Goal: Information Seeking & Learning: Learn about a topic

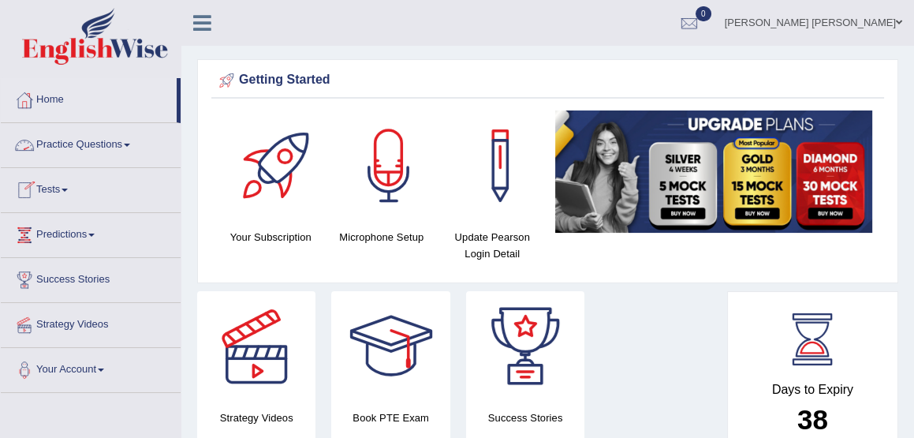
click at [95, 140] on link "Practice Questions" at bounding box center [91, 142] width 180 height 39
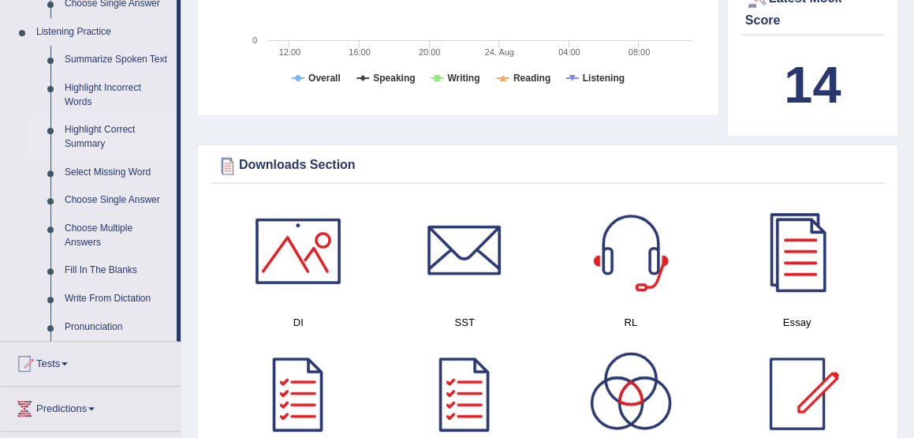
scroll to position [668, 0]
click at [94, 256] on link "Choose Multiple Answers" at bounding box center [117, 236] width 119 height 42
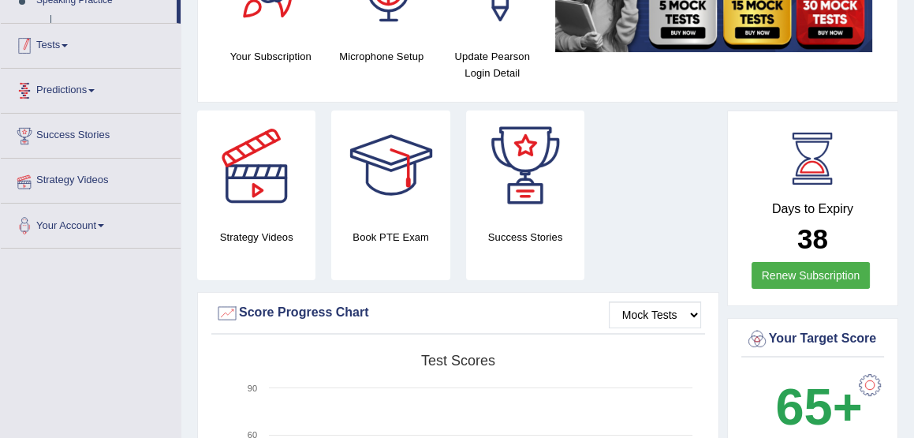
scroll to position [240, 0]
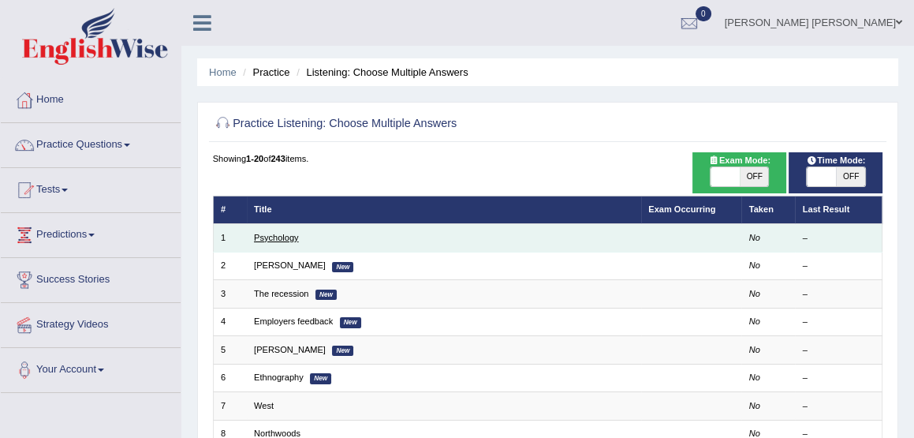
click at [270, 234] on link "Psychology" at bounding box center [276, 237] width 45 height 9
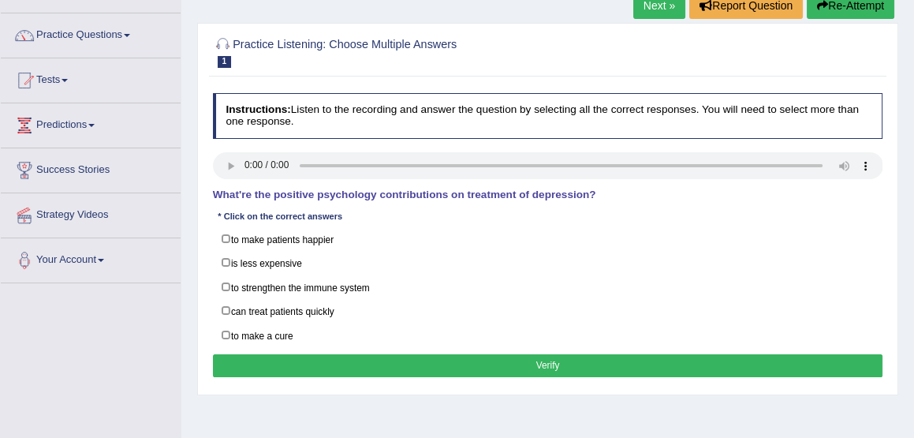
scroll to position [111, 0]
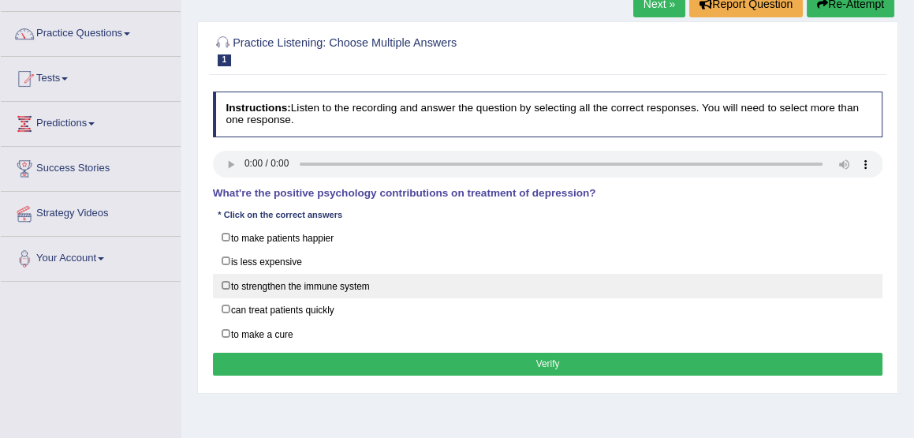
click at [225, 281] on label "to strengthen the immune system" at bounding box center [548, 286] width 670 height 24
checkbox input "true"
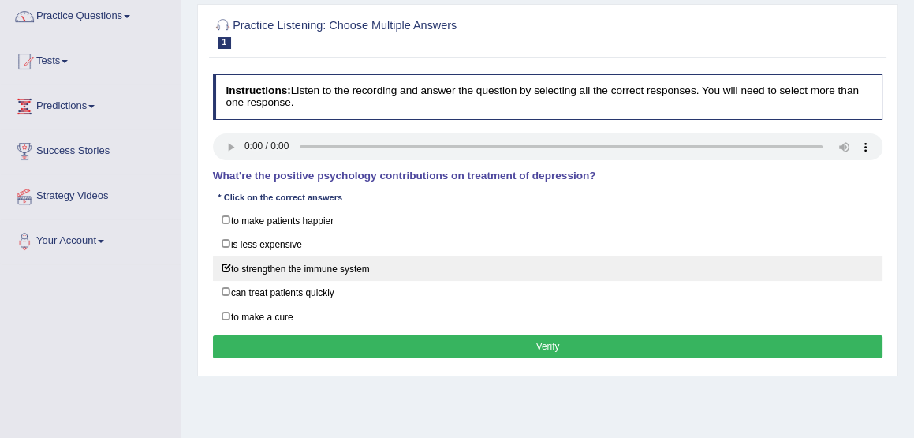
scroll to position [129, 0]
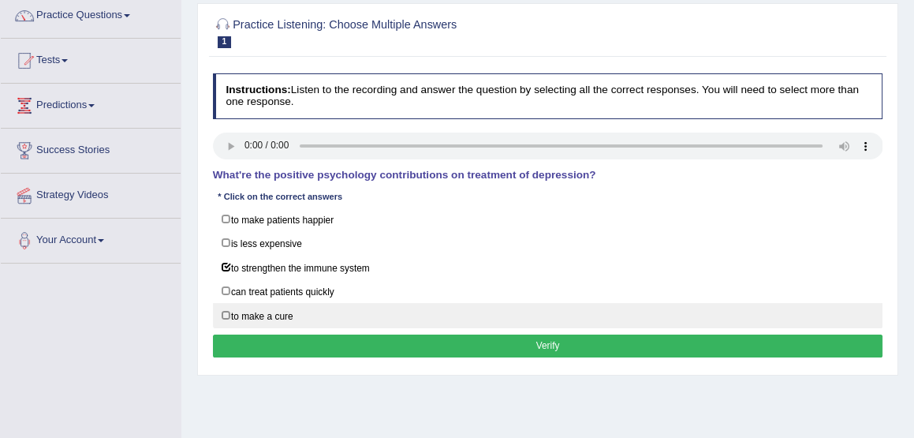
click at [226, 308] on label "to make a cure" at bounding box center [548, 315] width 670 height 24
checkbox input "true"
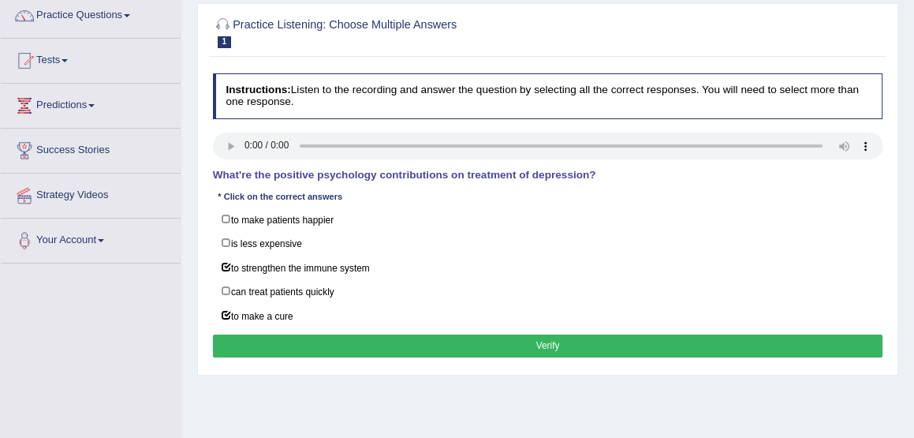
click at [546, 342] on button "Verify" at bounding box center [548, 345] width 670 height 23
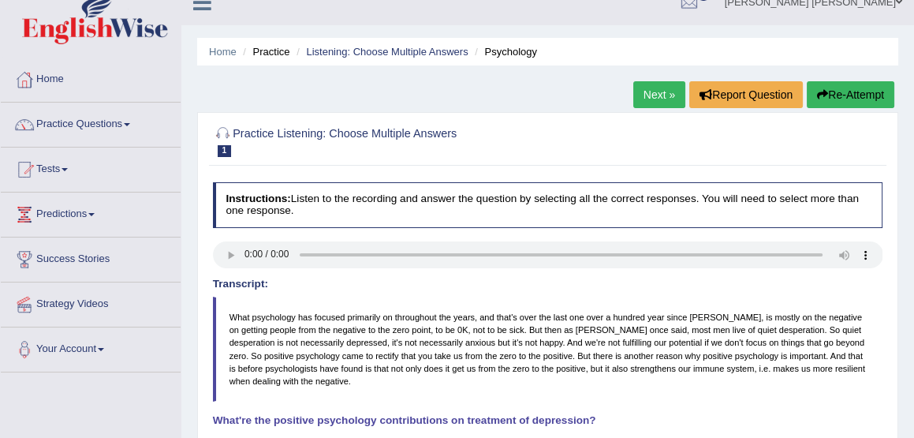
scroll to position [18, 0]
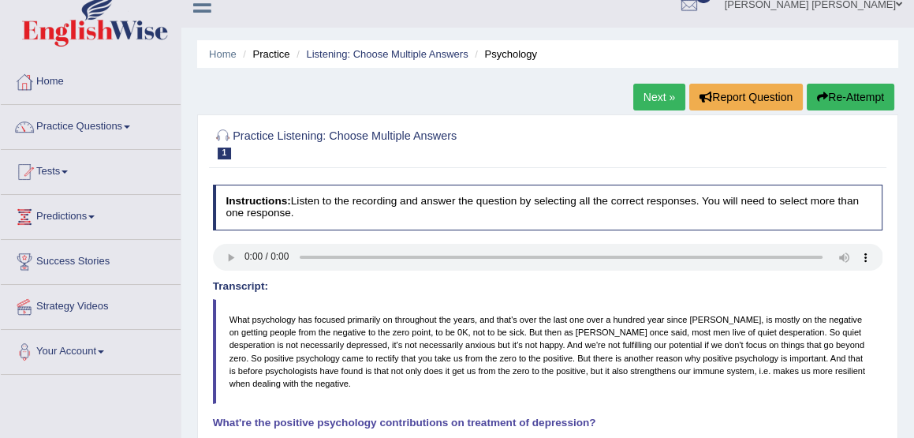
click at [648, 93] on link "Next »" at bounding box center [659, 97] width 52 height 27
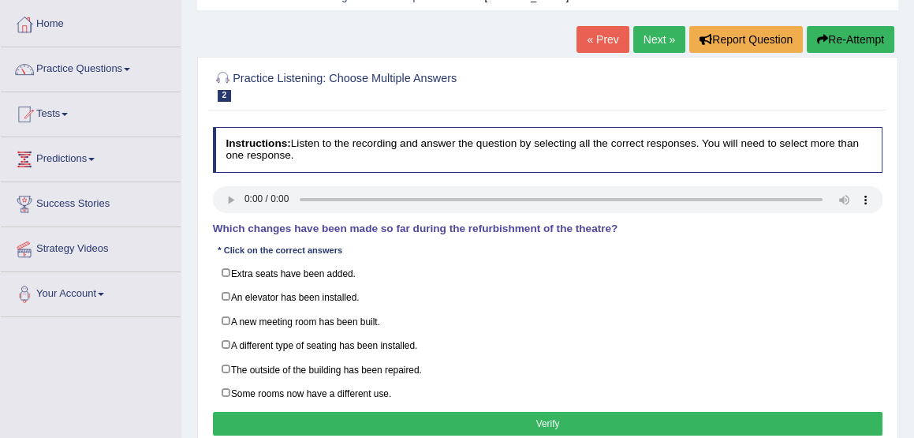
scroll to position [77, 0]
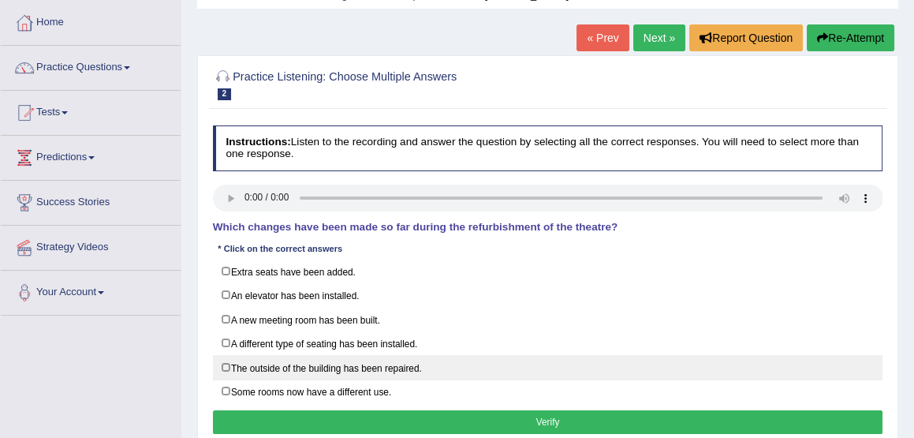
click at [223, 360] on label "The outside of the building has been repaired." at bounding box center [548, 367] width 670 height 24
checkbox input "false"
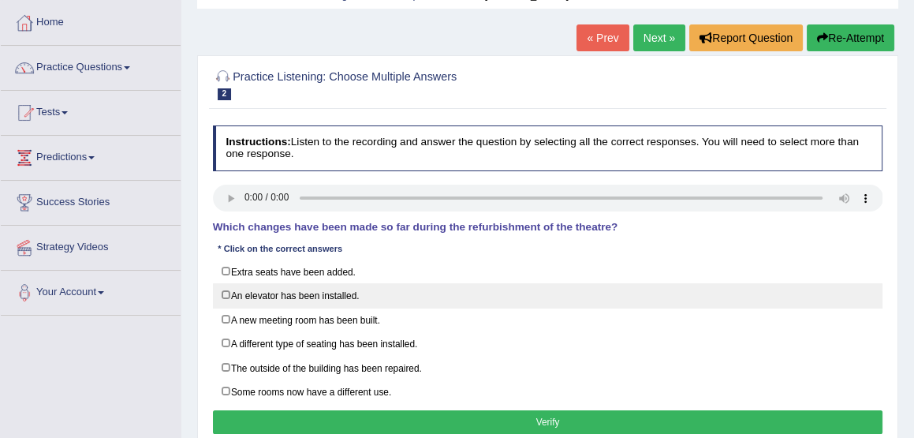
click at [222, 293] on label "An elevator has been installed." at bounding box center [548, 295] width 670 height 24
checkbox input "true"
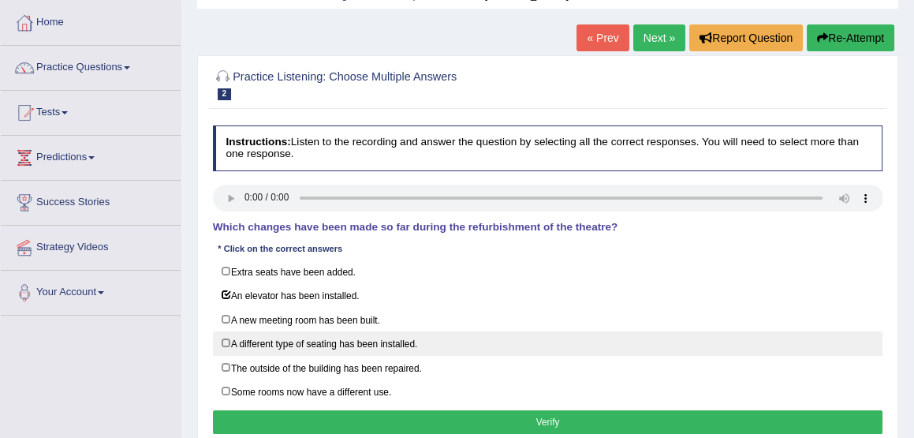
click at [224, 337] on label "A different type of seating has been installed." at bounding box center [548, 343] width 670 height 24
checkbox input "true"
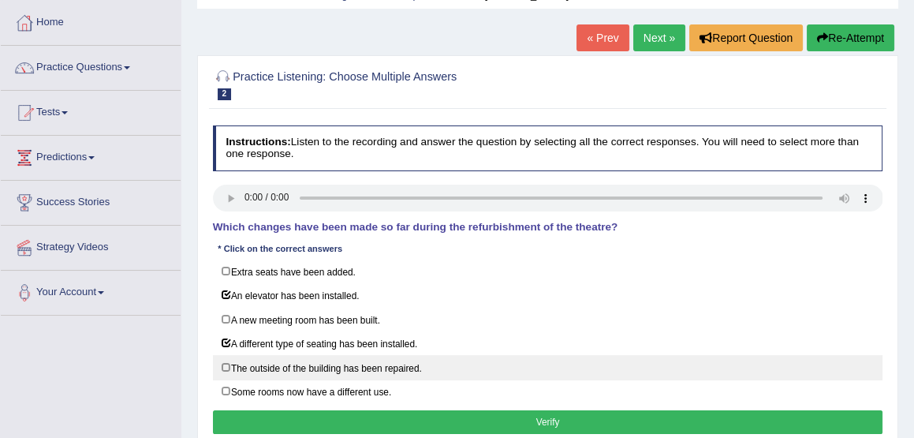
click at [226, 361] on label "The outside of the building has been repaired." at bounding box center [548, 367] width 670 height 24
checkbox input "true"
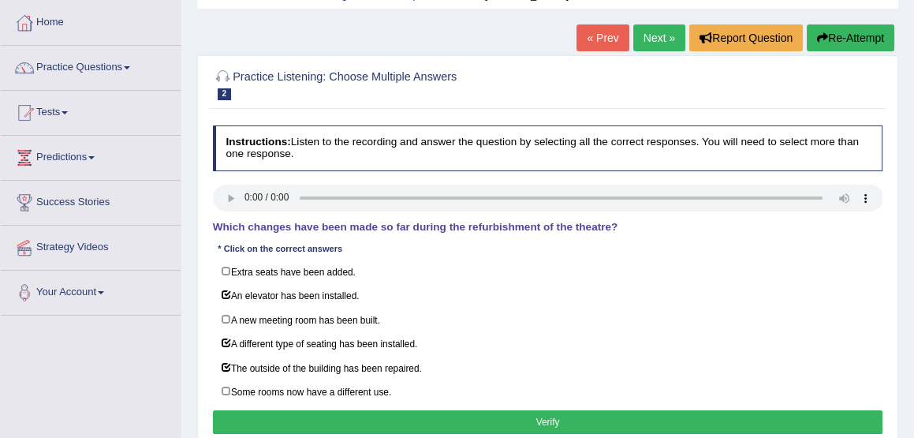
click at [553, 417] on button "Verify" at bounding box center [548, 421] width 670 height 23
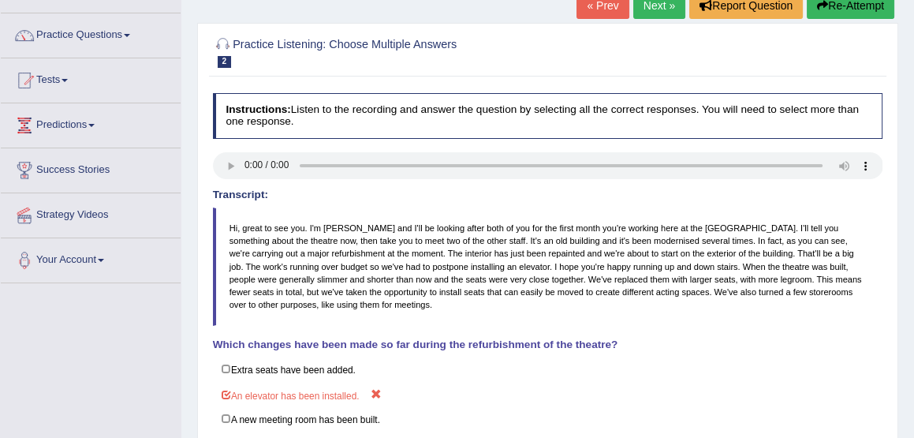
scroll to position [0, 0]
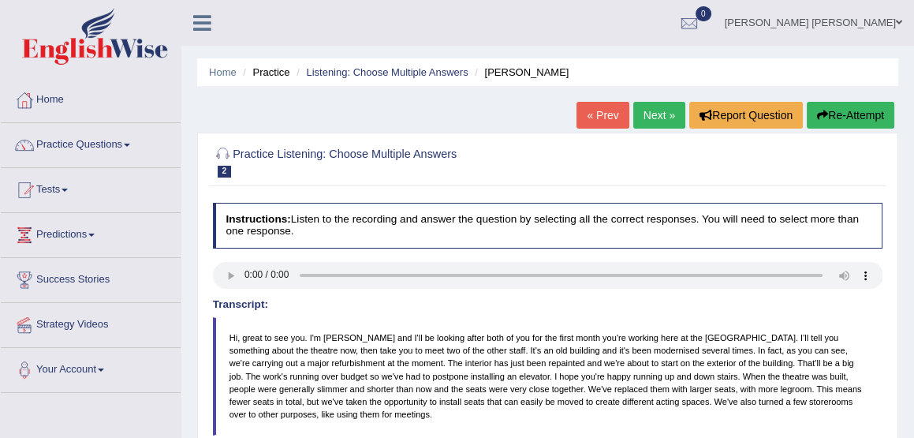
click at [648, 112] on link "Next »" at bounding box center [659, 115] width 52 height 27
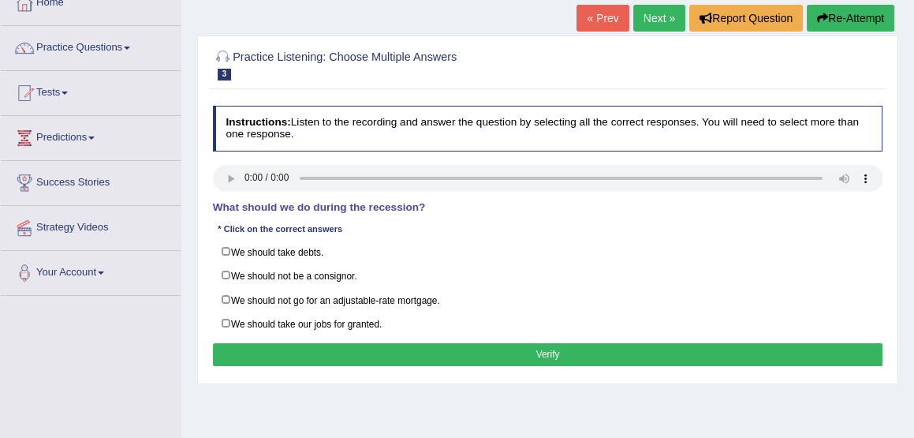
scroll to position [112, 0]
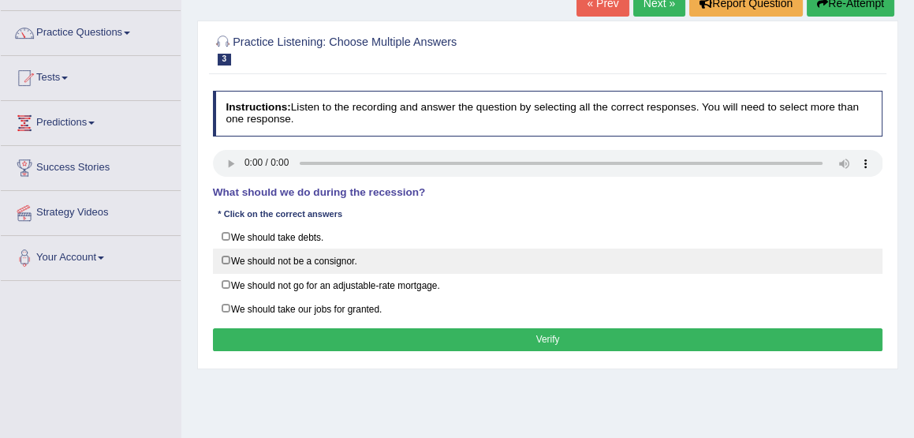
click at [224, 259] on label "We should not be a consignor." at bounding box center [548, 260] width 670 height 24
checkbox input "true"
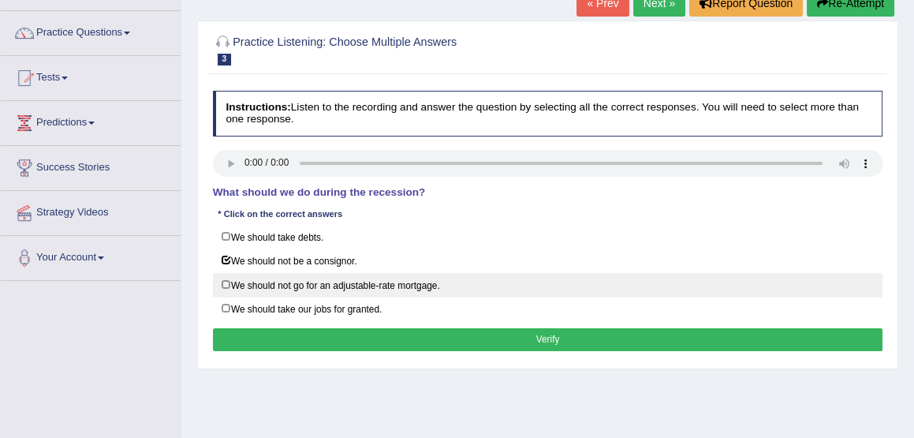
click at [223, 278] on label "We should not go for an adjustable-rate mortgage." at bounding box center [548, 285] width 670 height 24
checkbox input "true"
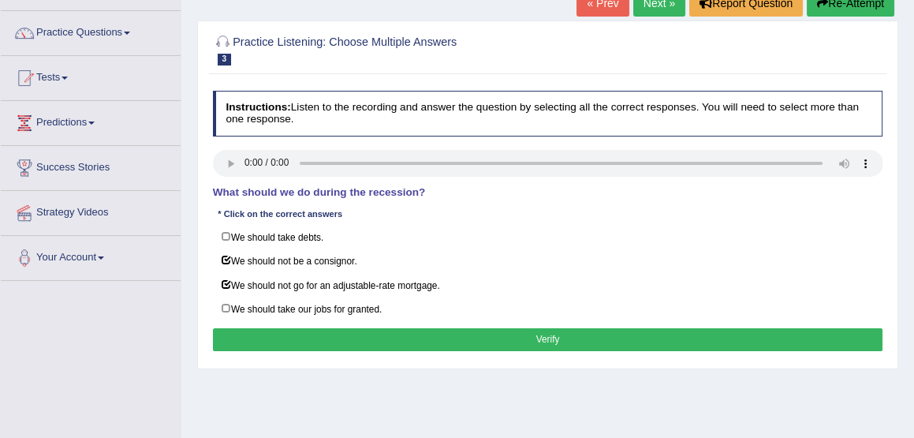
click at [551, 331] on button "Verify" at bounding box center [548, 339] width 670 height 23
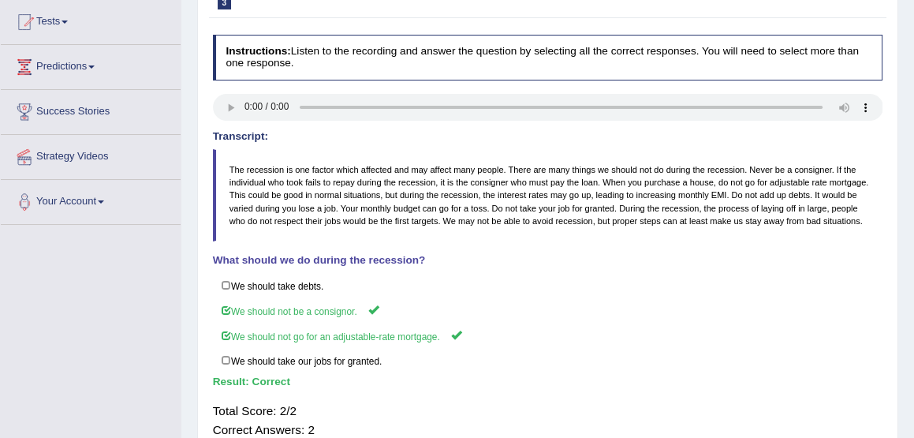
scroll to position [0, 0]
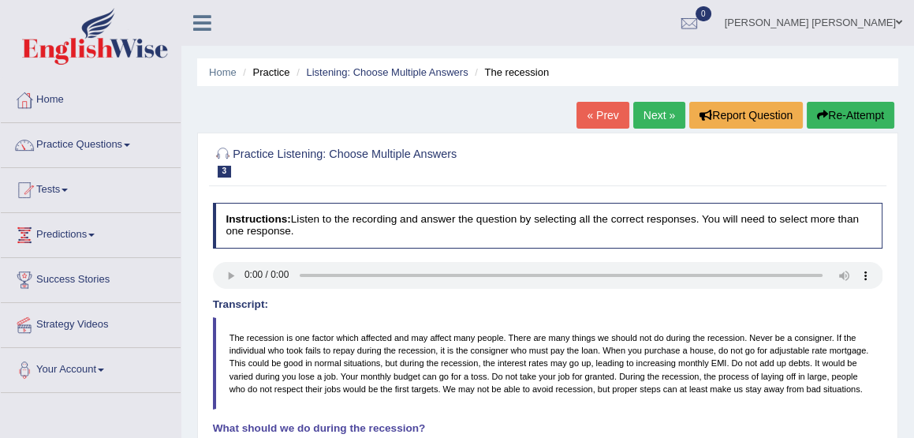
click at [648, 112] on link "Next »" at bounding box center [659, 115] width 52 height 27
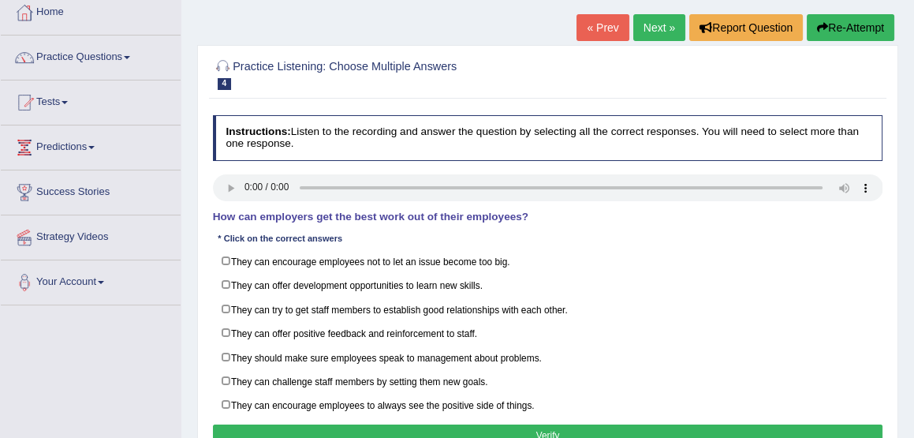
scroll to position [110, 0]
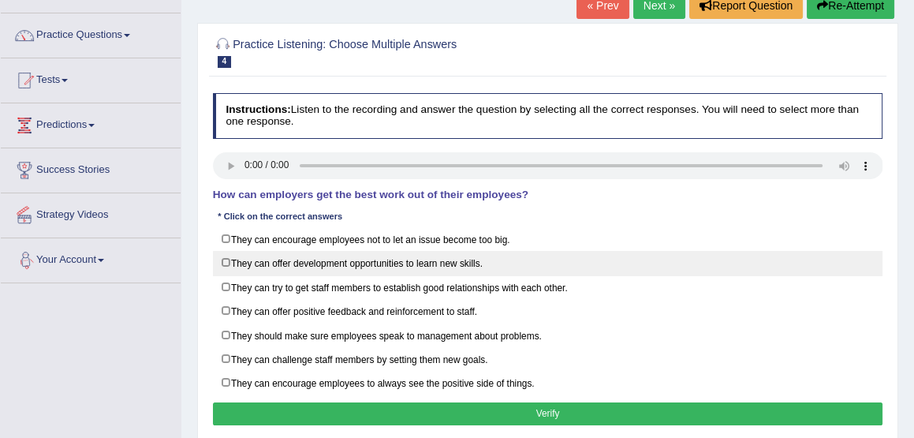
click at [223, 259] on label "They can offer development opportunities to learn new skills." at bounding box center [548, 263] width 670 height 24
checkbox input "true"
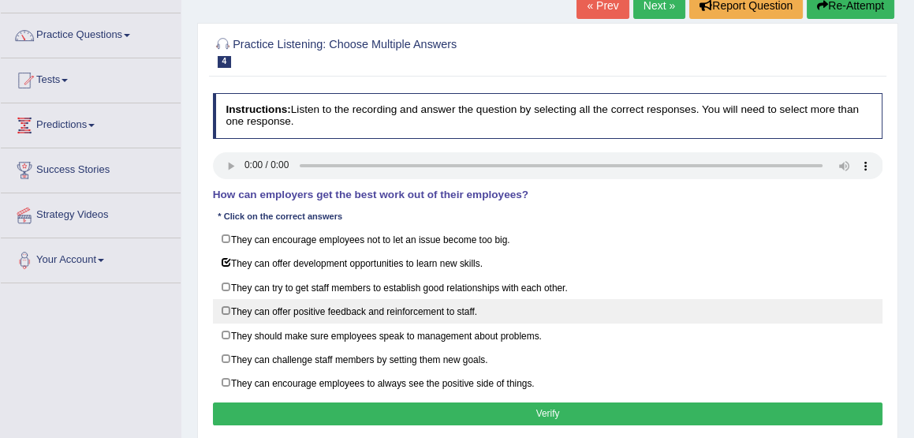
click at [224, 305] on label "They can offer positive feedback and reinforcement to staff." at bounding box center [548, 311] width 670 height 24
checkbox input "true"
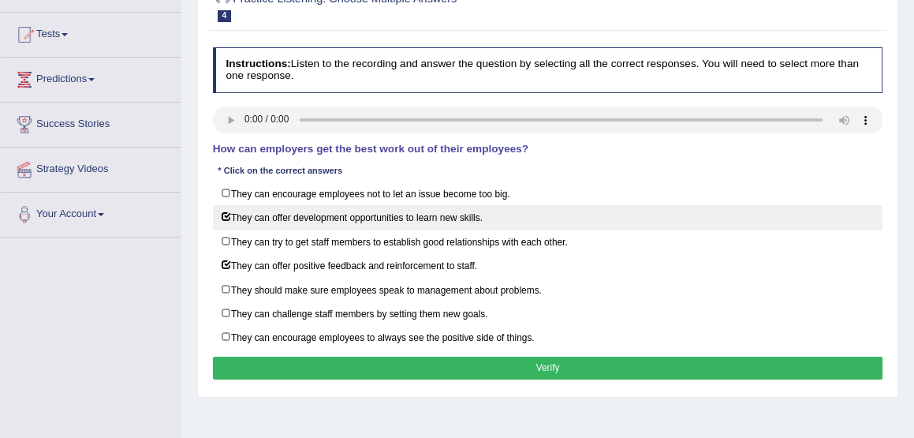
scroll to position [157, 0]
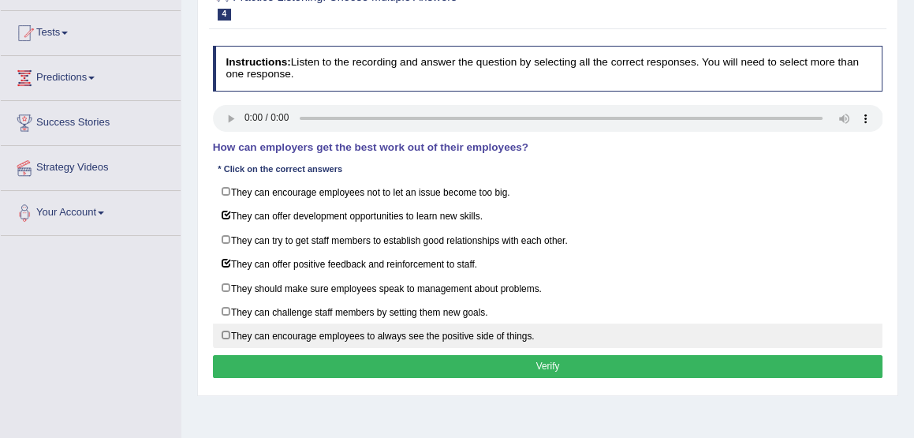
click at [223, 325] on label "They can encourage employees to always see the positive side of things." at bounding box center [548, 335] width 670 height 24
checkbox input "true"
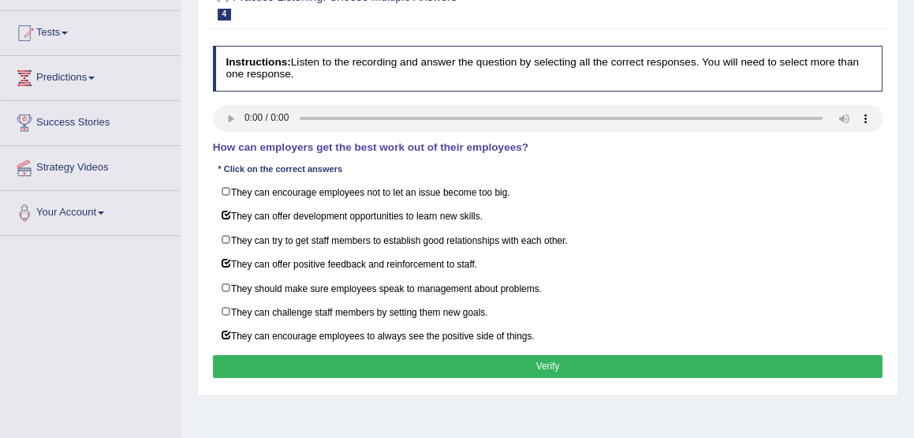
click at [552, 355] on button "Verify" at bounding box center [548, 366] width 670 height 23
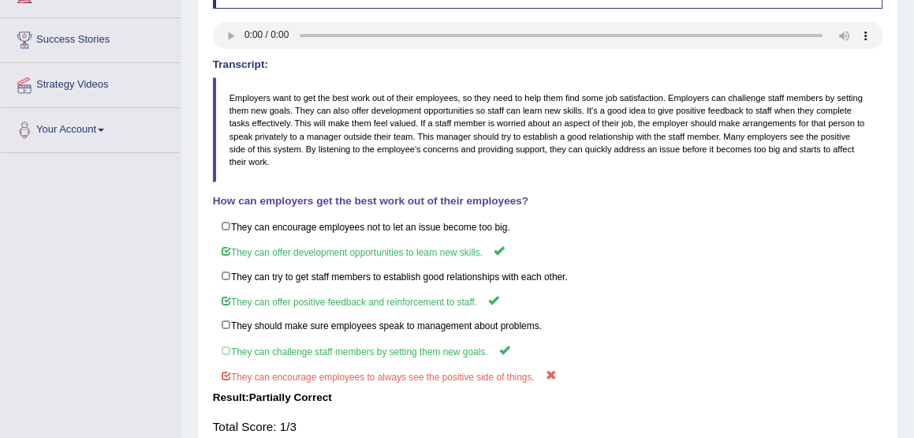
scroll to position [0, 0]
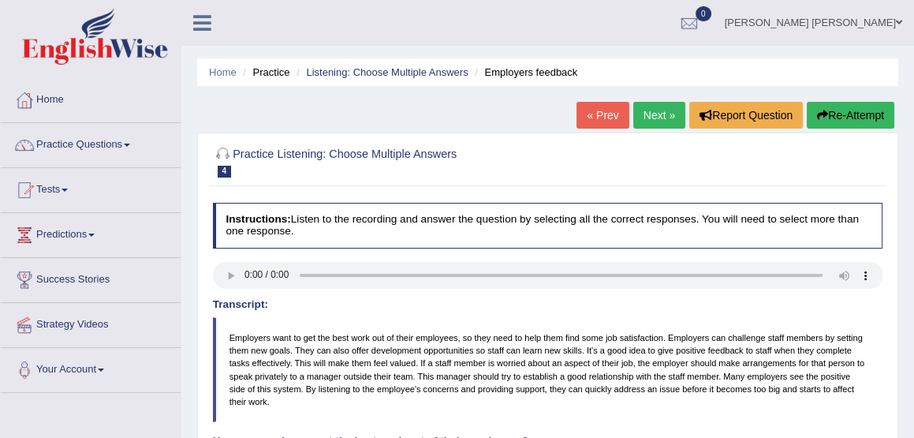
click at [659, 116] on link "Next »" at bounding box center [659, 115] width 52 height 27
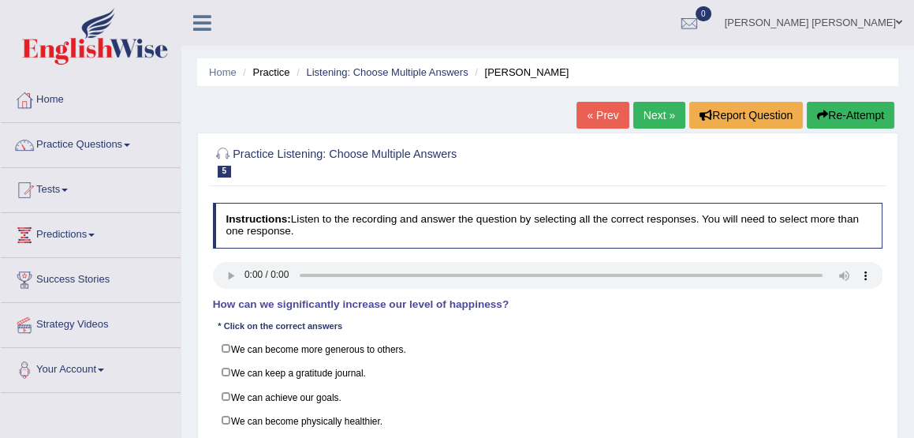
click at [222, 170] on span "5" at bounding box center [225, 172] width 14 height 12
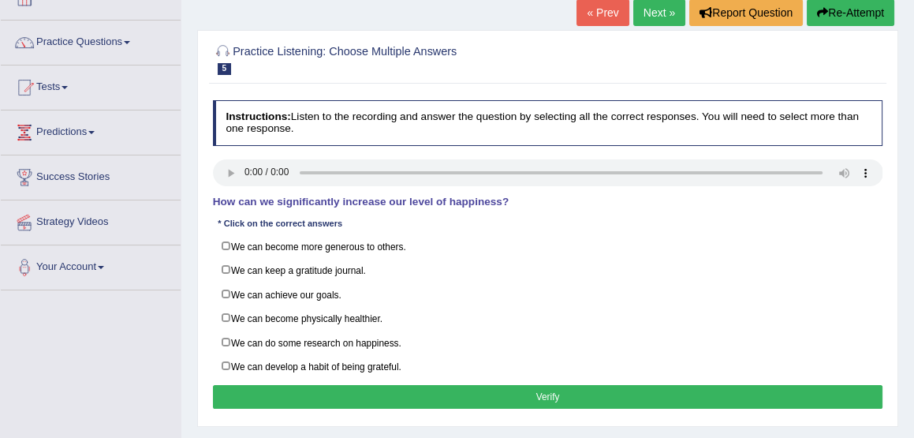
scroll to position [102, 0]
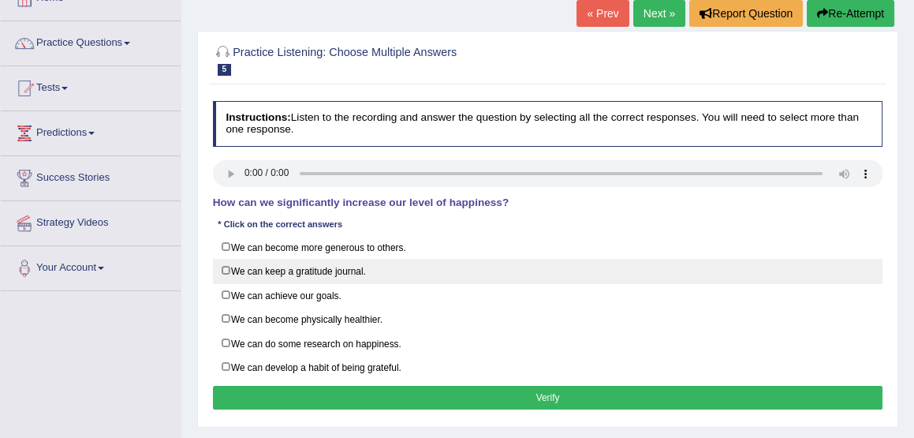
click at [227, 264] on label "We can keep a gratitude journal." at bounding box center [548, 271] width 670 height 24
checkbox input "true"
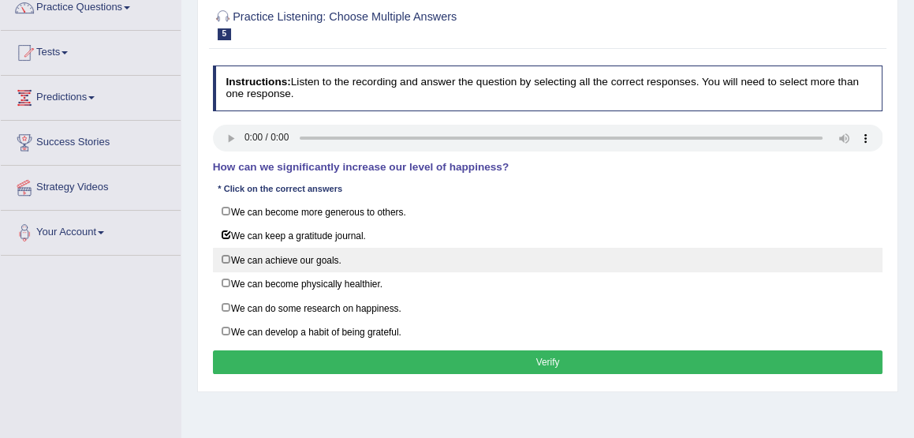
scroll to position [138, 0]
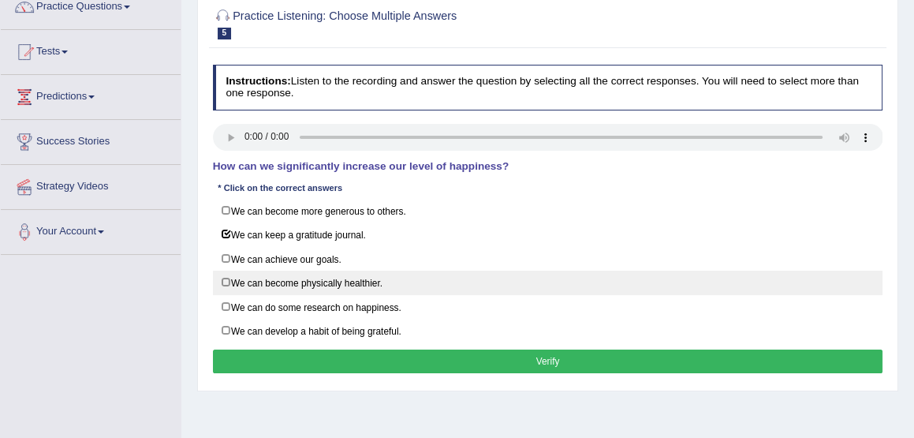
click at [224, 278] on label "We can become physically healthier." at bounding box center [548, 283] width 670 height 24
checkbox input "true"
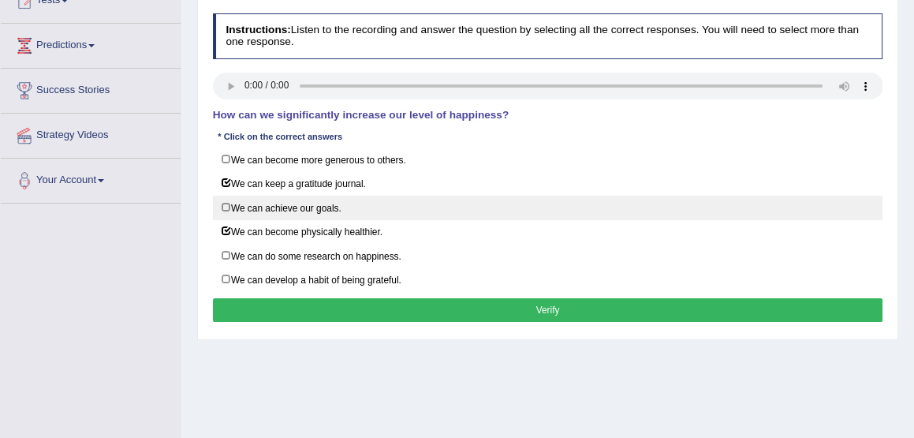
scroll to position [190, 0]
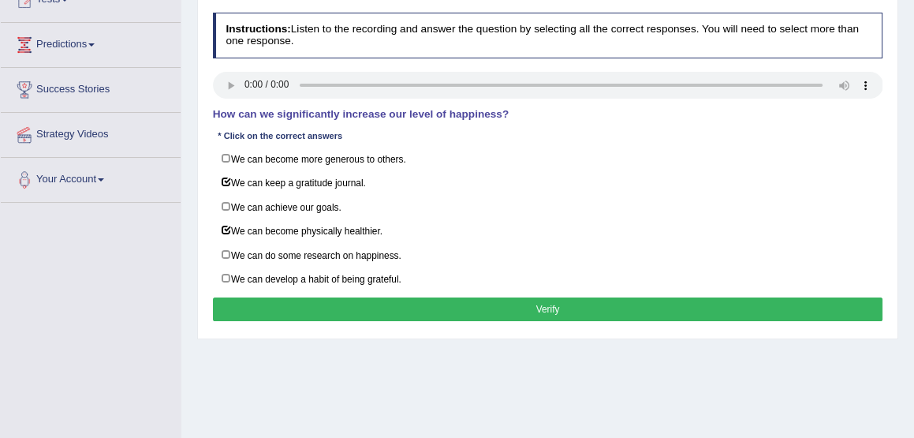
click at [541, 303] on button "Verify" at bounding box center [548, 308] width 670 height 23
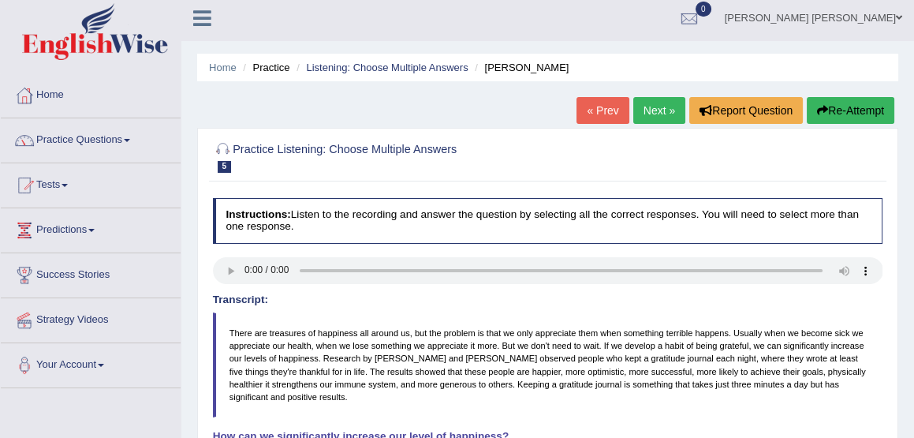
scroll to position [0, 0]
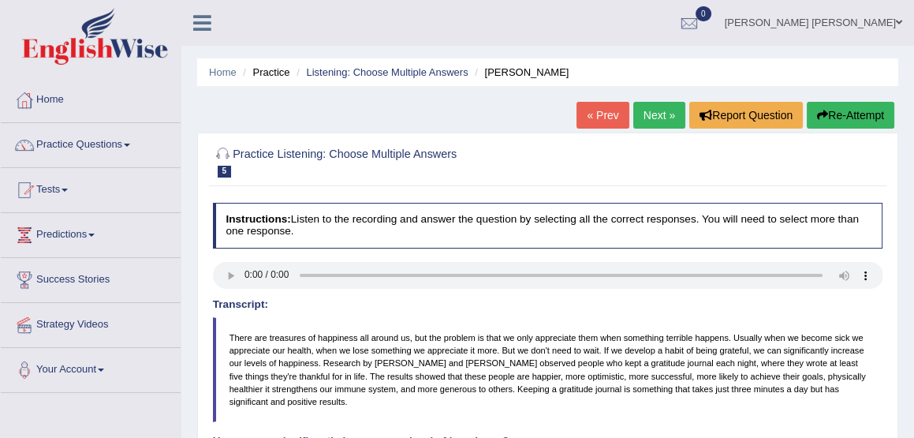
click at [601, 110] on link "« Prev" at bounding box center [603, 115] width 52 height 27
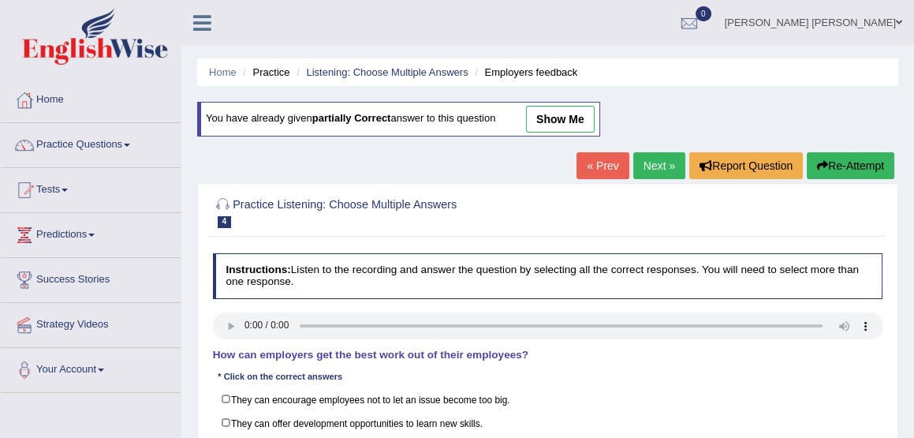
click at [593, 161] on link "« Prev" at bounding box center [603, 165] width 52 height 27
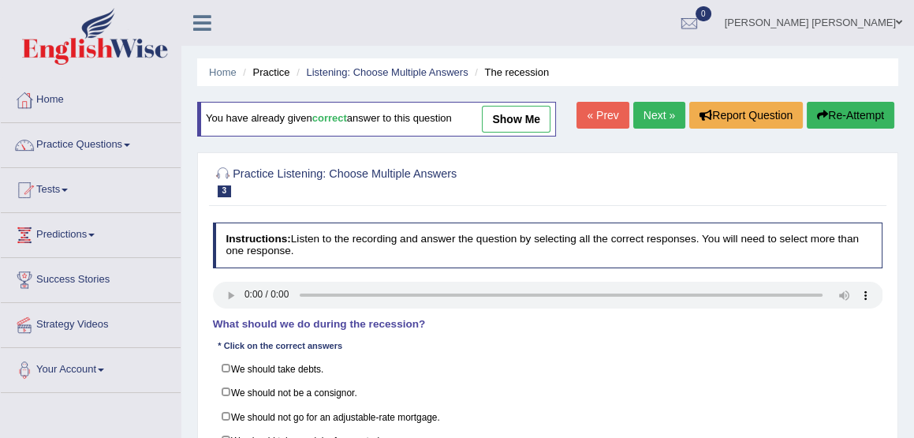
click at [596, 118] on link "« Prev" at bounding box center [603, 115] width 52 height 27
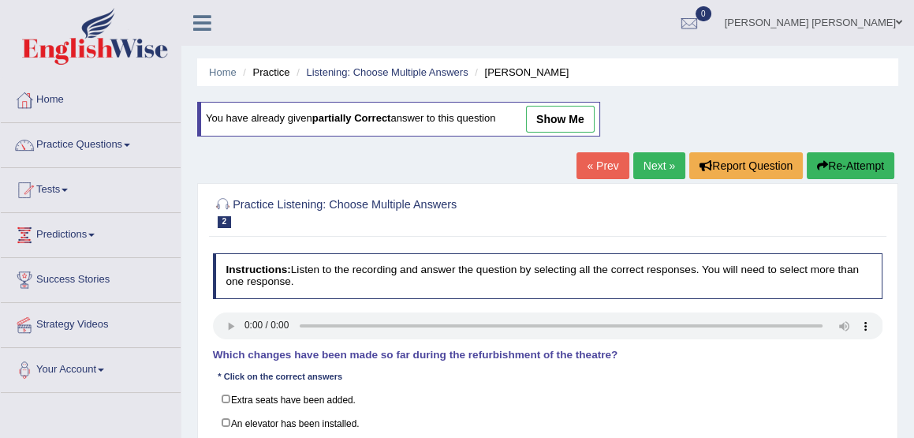
click at [590, 166] on link "« Prev" at bounding box center [603, 165] width 52 height 27
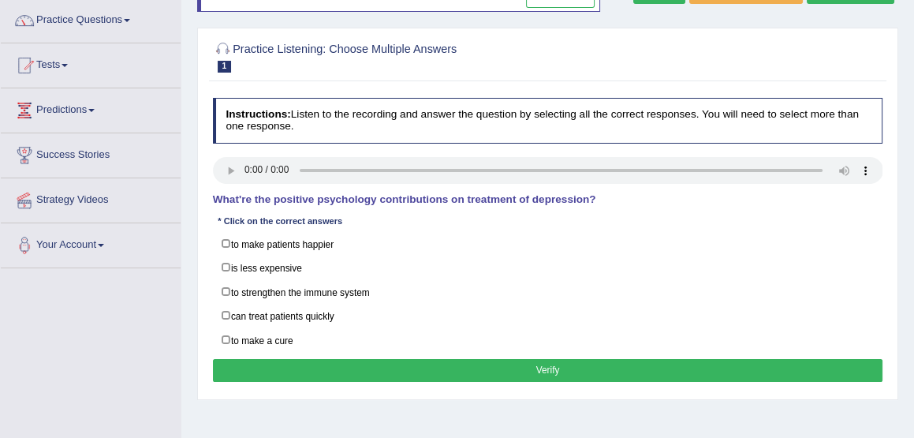
scroll to position [127, 0]
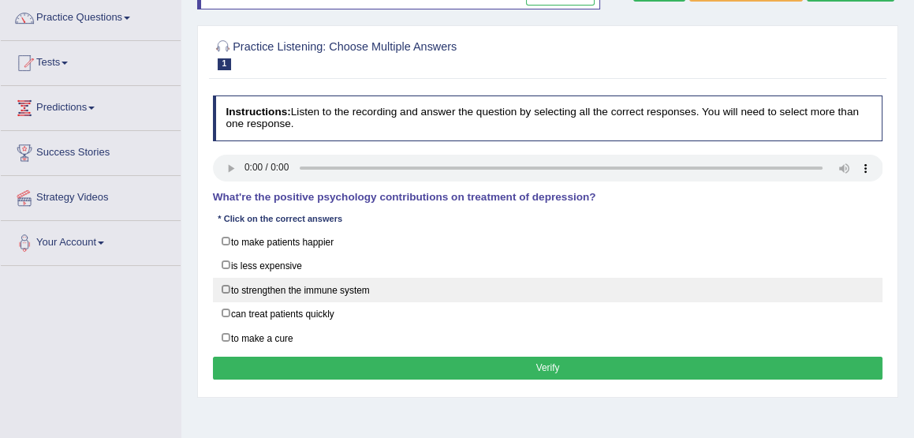
click at [224, 287] on label "to strengthen the immune system" at bounding box center [548, 290] width 670 height 24
checkbox input "true"
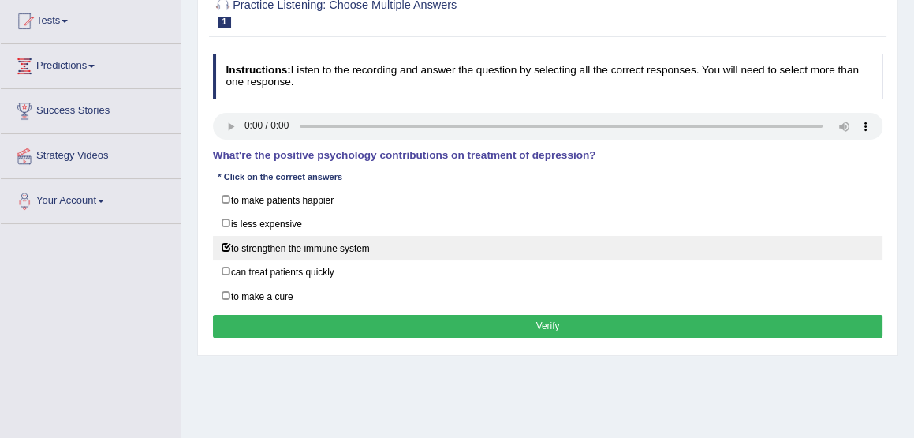
scroll to position [170, 0]
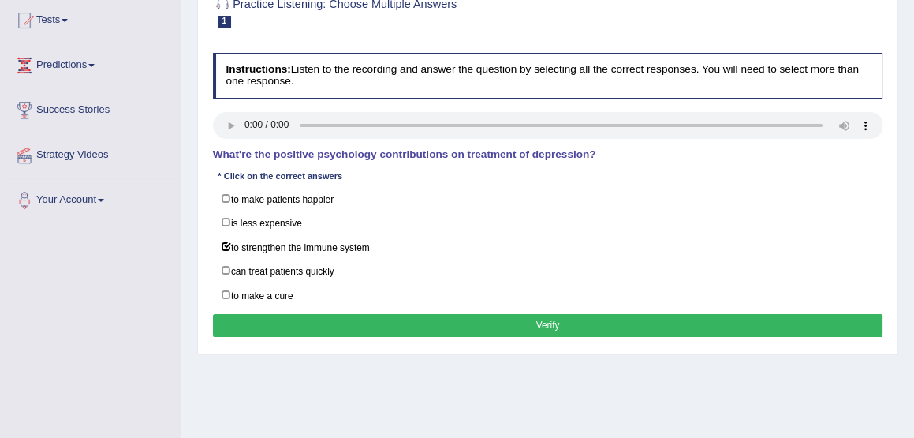
click at [549, 315] on button "Verify" at bounding box center [548, 325] width 670 height 23
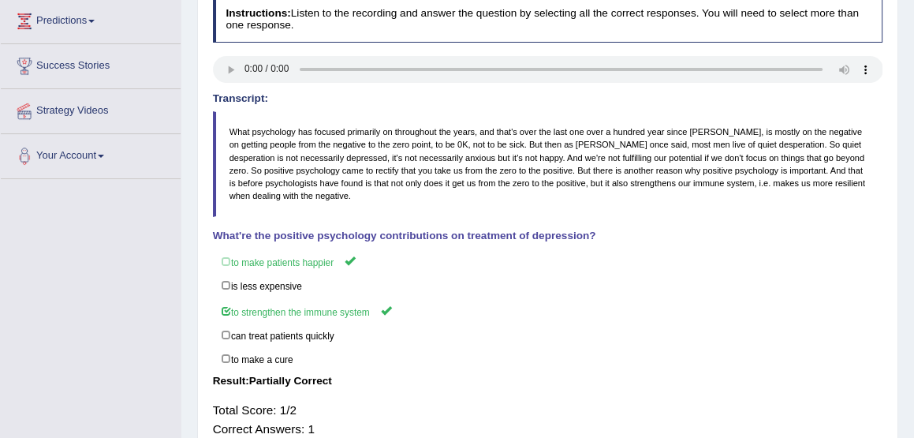
scroll to position [204, 0]
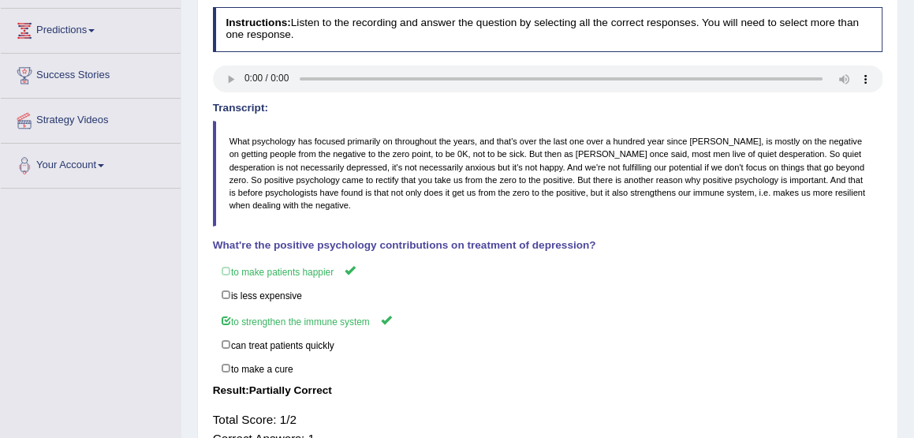
click at [608, 255] on div "Instructions: Listen to the recording and answer the question by selecting all …" at bounding box center [547, 241] width 677 height 483
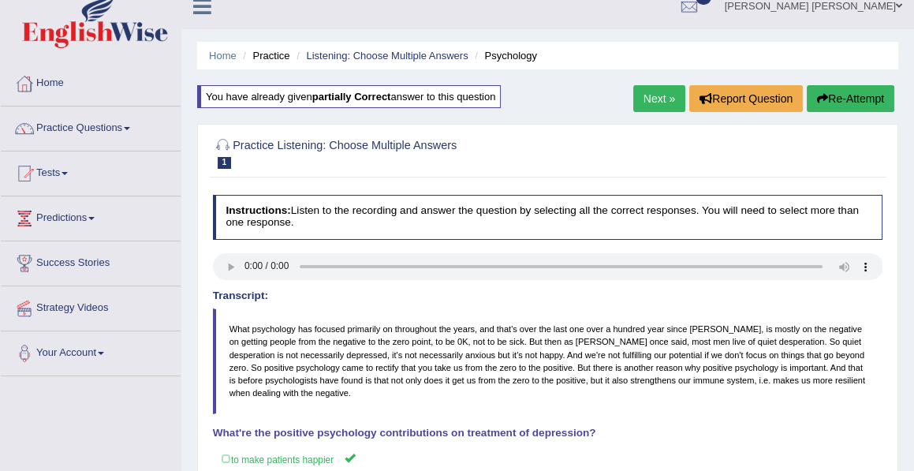
scroll to position [0, 0]
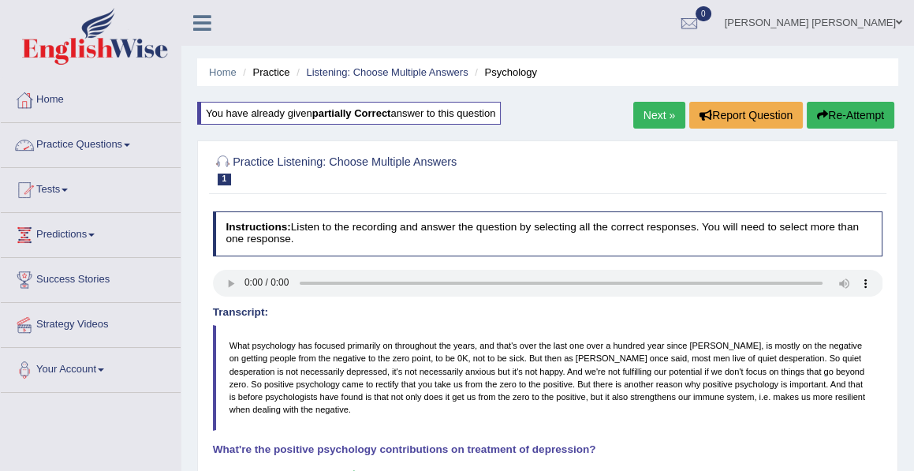
click at [103, 139] on link "Practice Questions" at bounding box center [91, 142] width 180 height 39
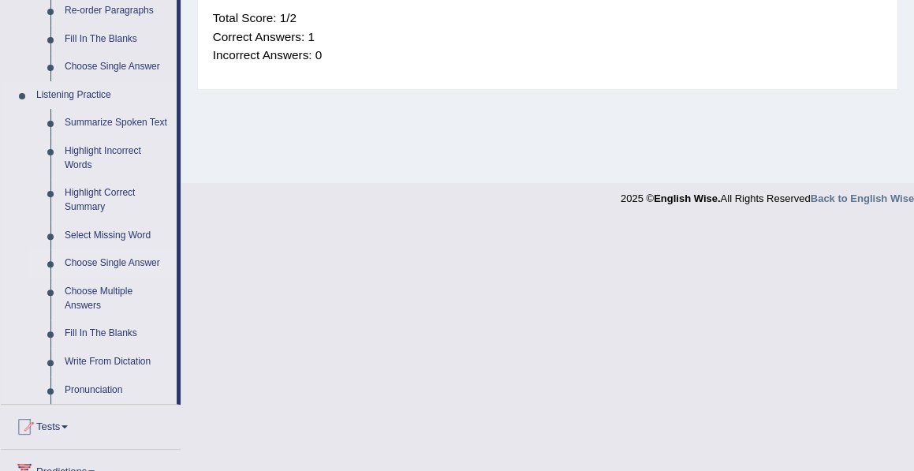
scroll to position [608, 0]
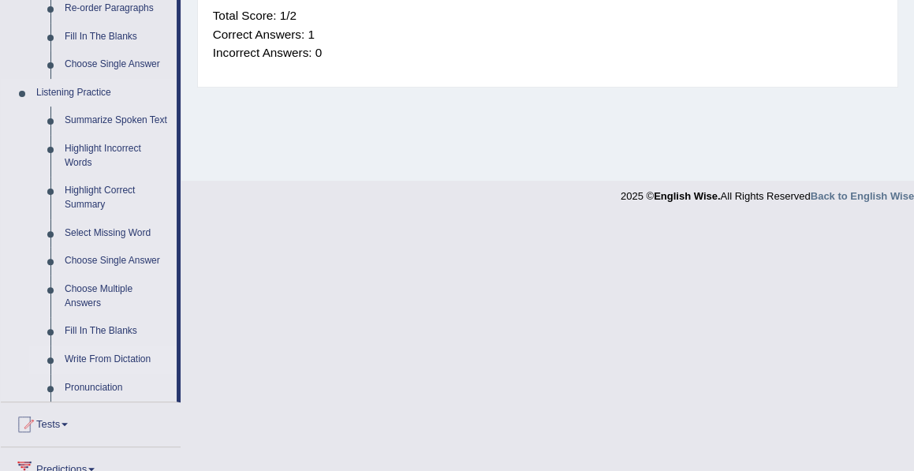
click at [101, 358] on link "Write From Dictation" at bounding box center [117, 359] width 119 height 28
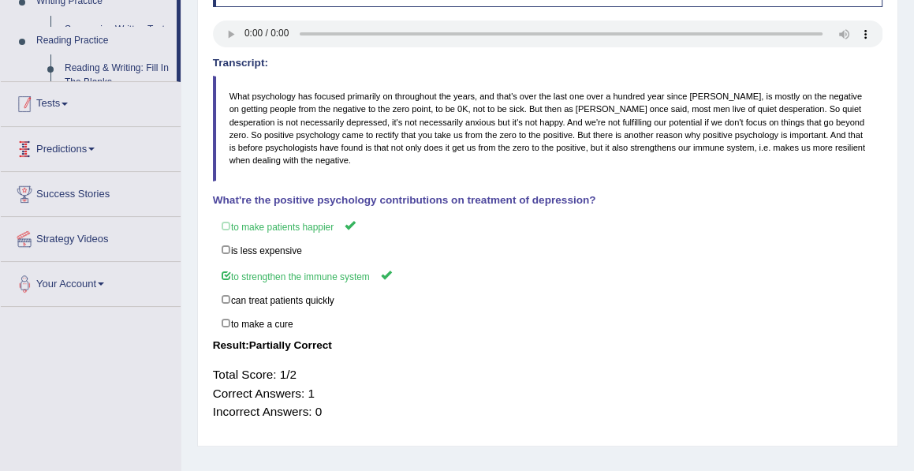
scroll to position [194, 0]
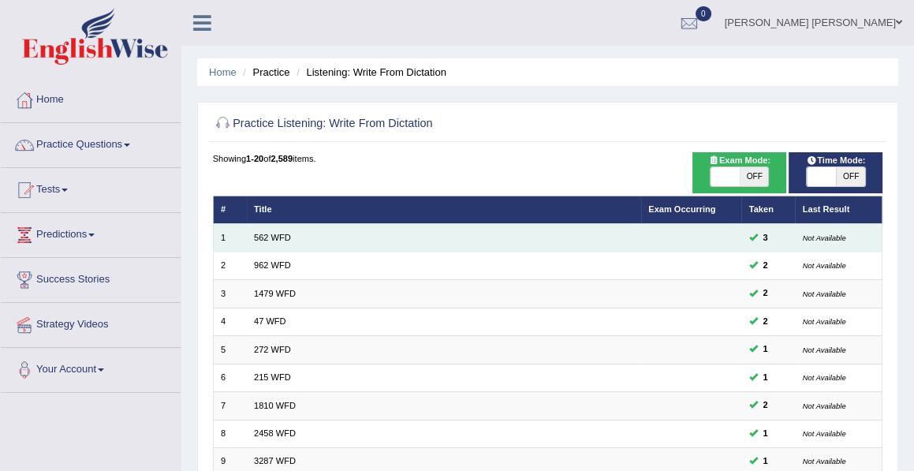
click at [293, 237] on td "562 WFD" at bounding box center [444, 238] width 394 height 28
click at [278, 240] on link "562 WFD" at bounding box center [272, 237] width 37 height 9
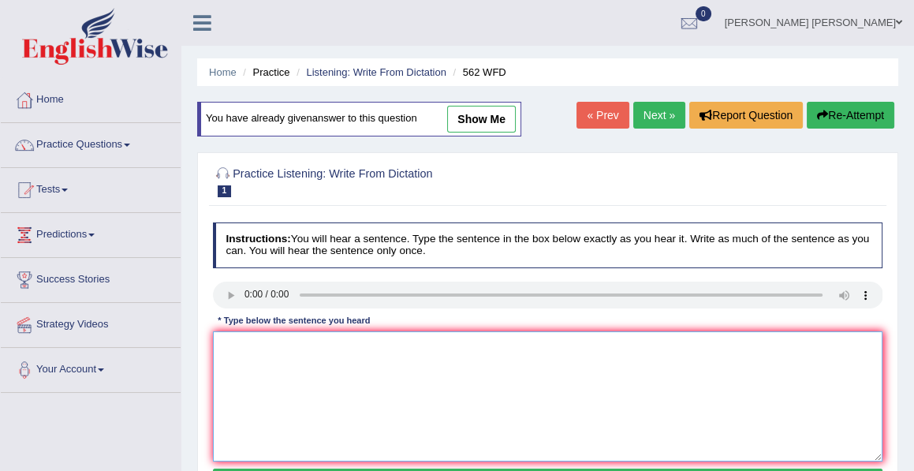
click at [241, 355] on textarea at bounding box center [548, 396] width 670 height 130
click at [291, 348] on textarea "The gap betweenpoor and rich doesn't decrease" at bounding box center [548, 396] width 670 height 130
click at [424, 345] on textarea "The gap between poor and rich doesn't decrease" at bounding box center [548, 396] width 670 height 130
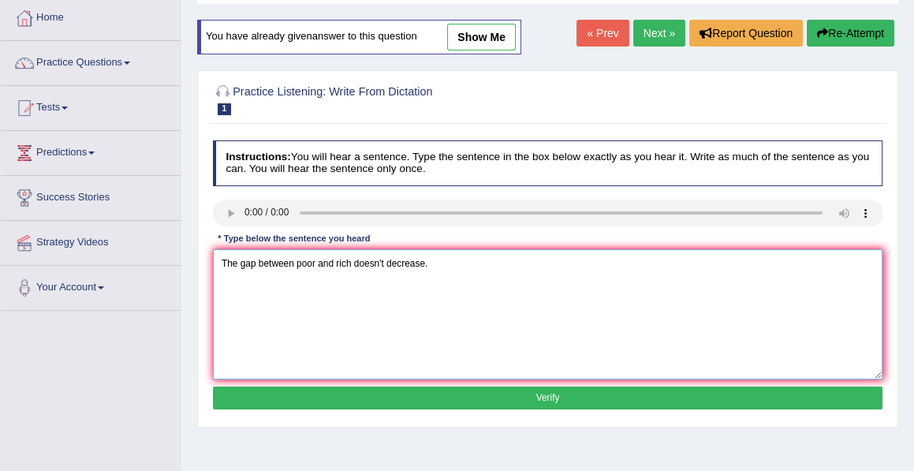
scroll to position [83, 0]
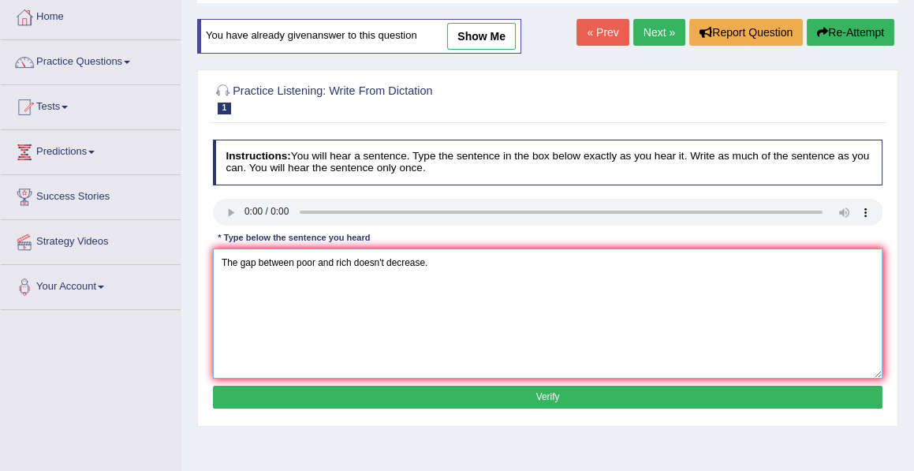
type textarea "The gap between poor and rich doesn't decrease."
click at [547, 393] on button "Verify" at bounding box center [548, 397] width 670 height 23
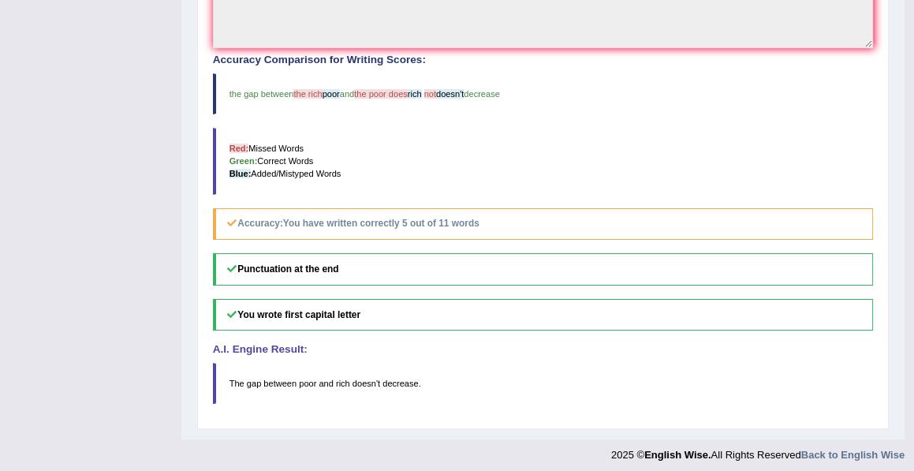
scroll to position [0, 0]
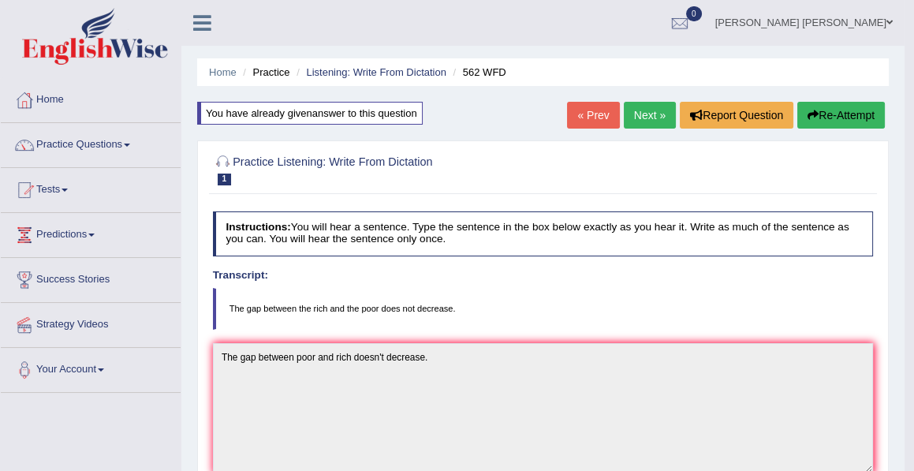
click at [834, 107] on button "Re-Attempt" at bounding box center [841, 115] width 88 height 27
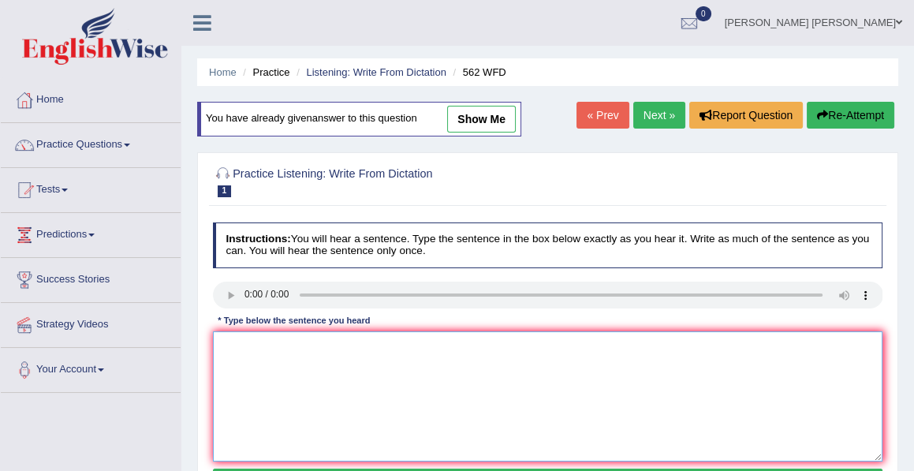
click at [243, 349] on textarea at bounding box center [548, 396] width 670 height 130
click at [278, 371] on textarea at bounding box center [548, 396] width 670 height 130
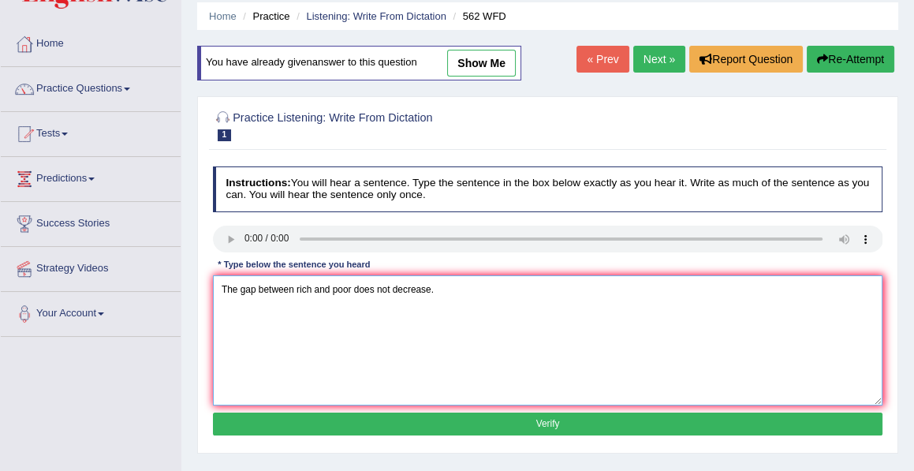
scroll to position [57, 0]
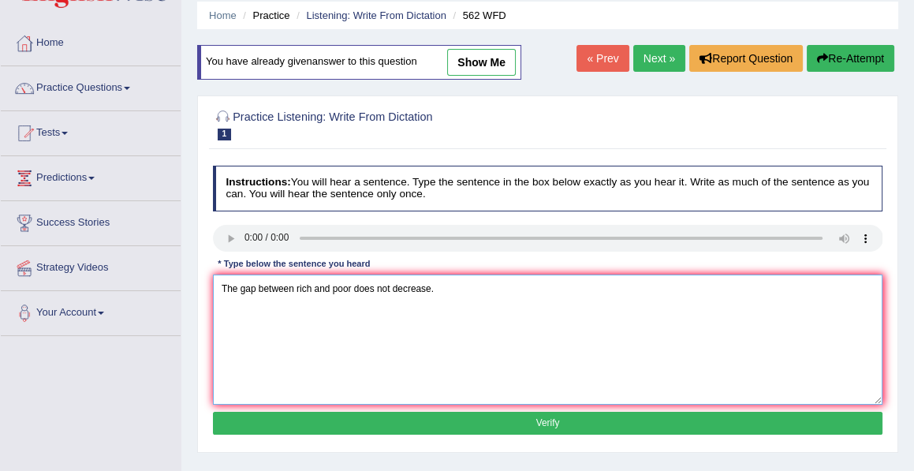
type textarea "The gap between rich and poor does not decrease."
click at [543, 418] on button "Verify" at bounding box center [548, 423] width 670 height 23
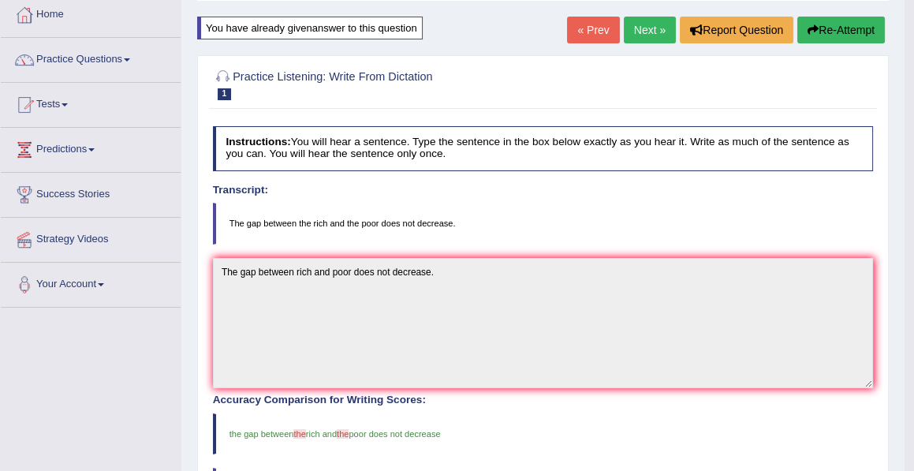
scroll to position [69, 0]
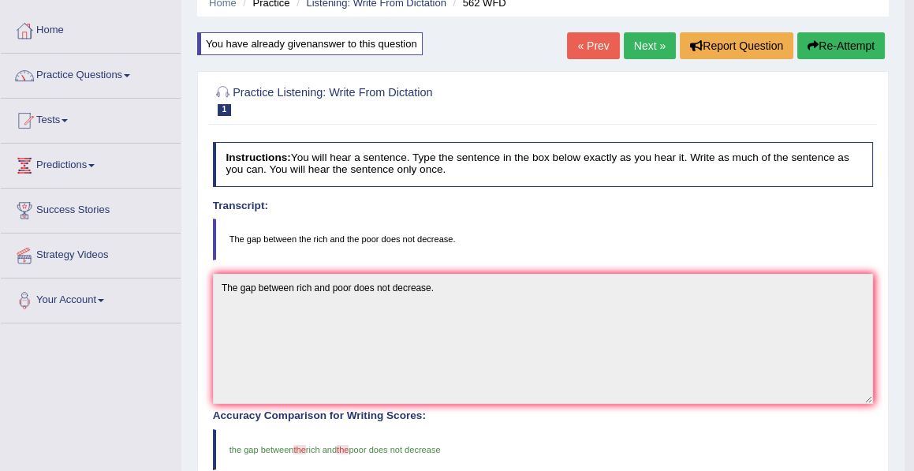
drag, startPoint x: 588, startPoint y: 176, endPoint x: 604, endPoint y: 156, distance: 25.8
click at [604, 156] on h4 "Instructions: You will hear a sentence. Type the sentence in the box below exac…" at bounding box center [543, 164] width 661 height 45
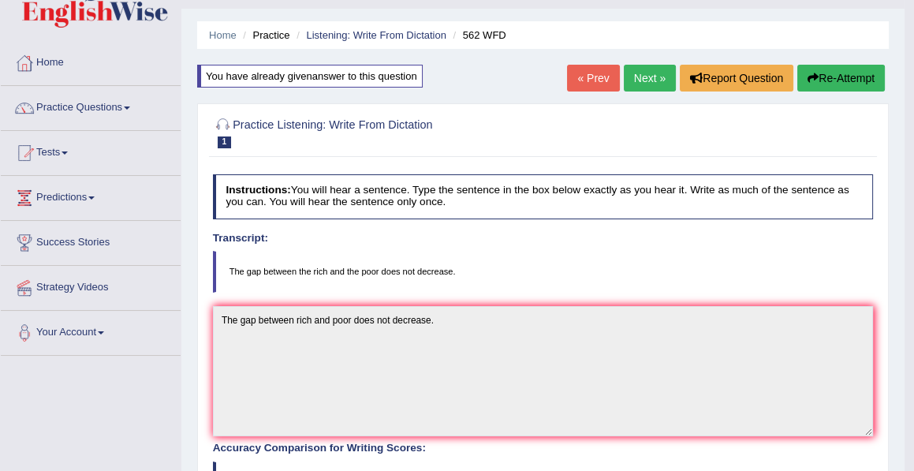
scroll to position [36, 0]
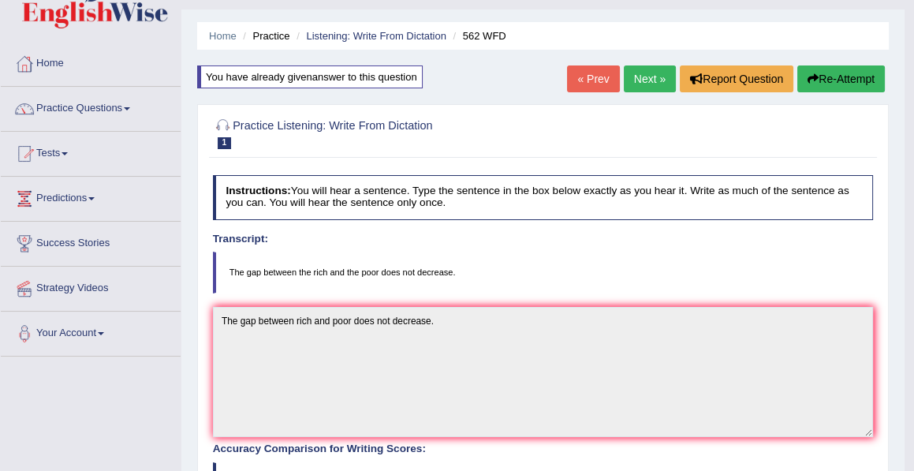
click at [639, 88] on link "Next »" at bounding box center [650, 78] width 52 height 27
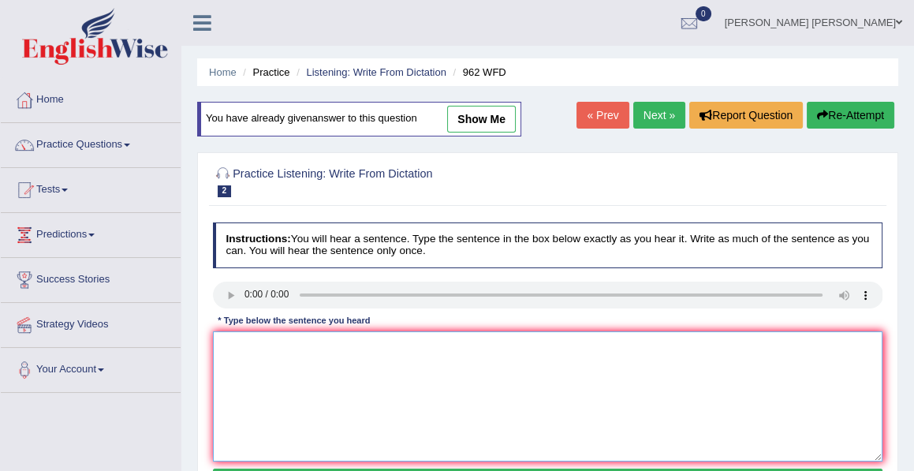
click at [227, 343] on textarea at bounding box center [548, 396] width 670 height 130
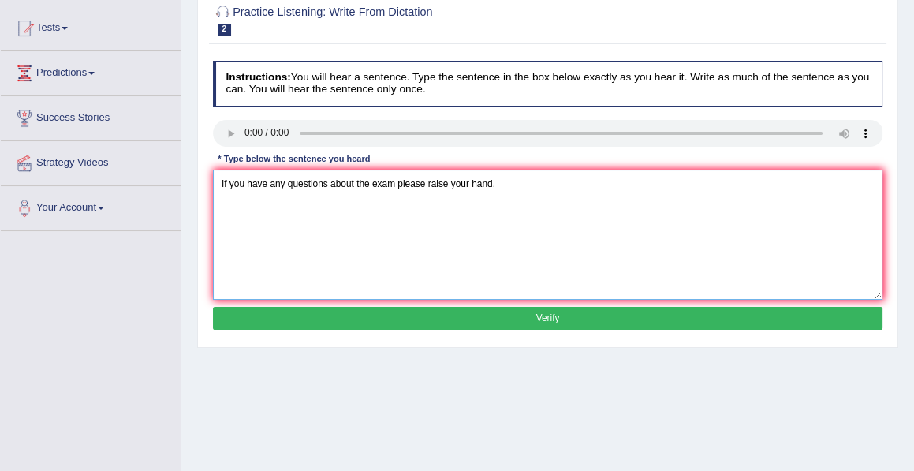
scroll to position [164, 0]
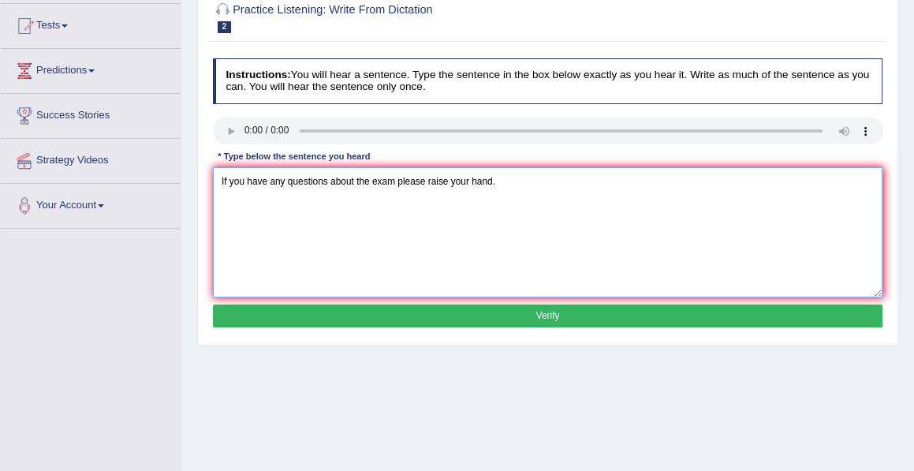
type textarea "If you have any questions about the exam please raise your hand."
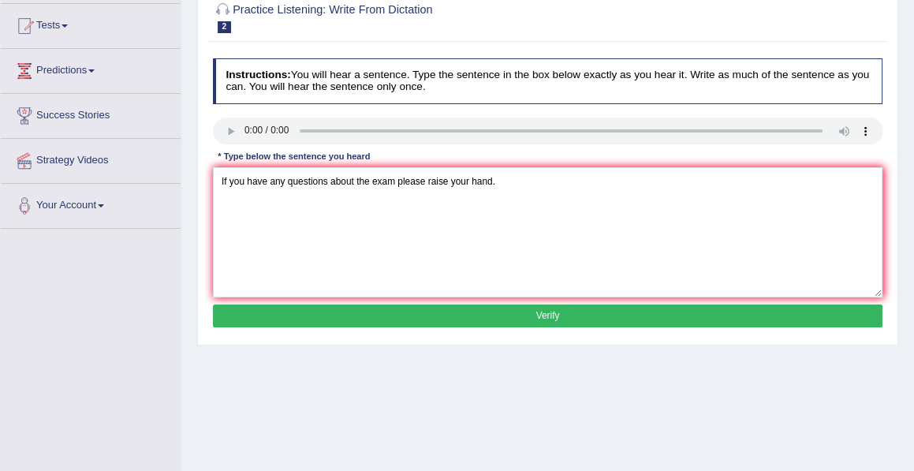
click at [547, 319] on button "Verify" at bounding box center [548, 315] width 670 height 23
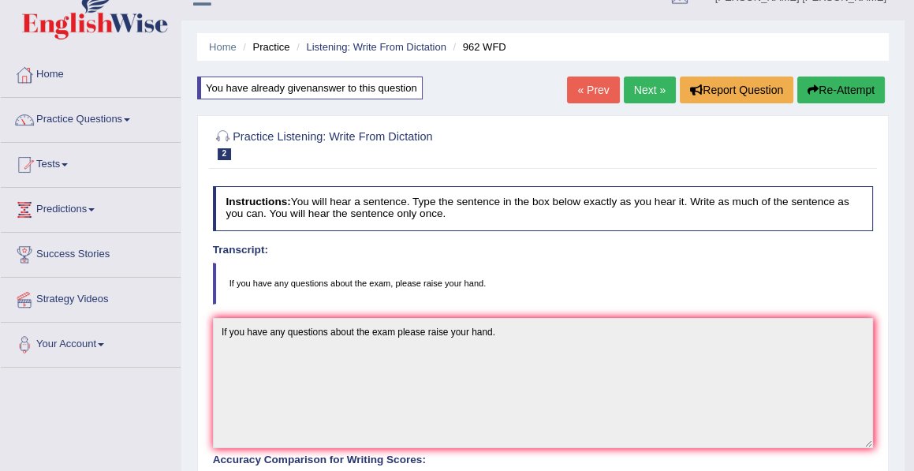
scroll to position [0, 0]
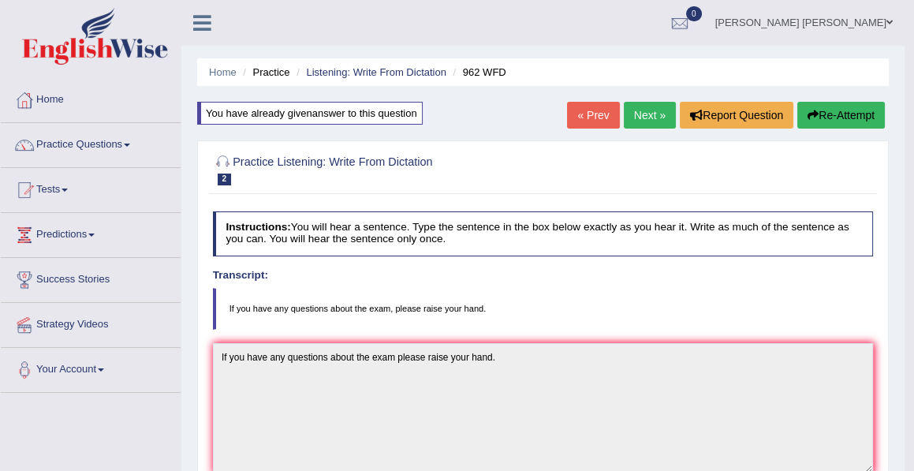
click at [648, 111] on link "Next »" at bounding box center [650, 115] width 52 height 27
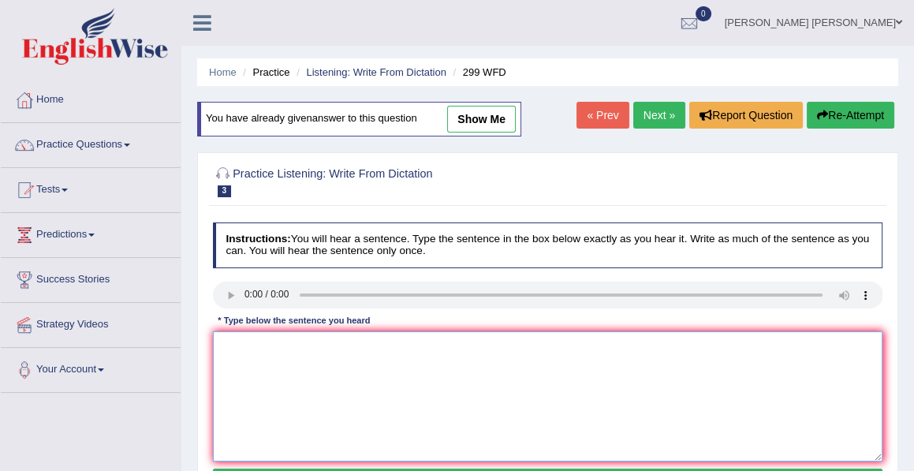
click at [230, 349] on textarea at bounding box center [548, 396] width 670 height 130
click at [420, 347] on textarea "Student representatives will be visiting the class with voting forms." at bounding box center [548, 396] width 670 height 130
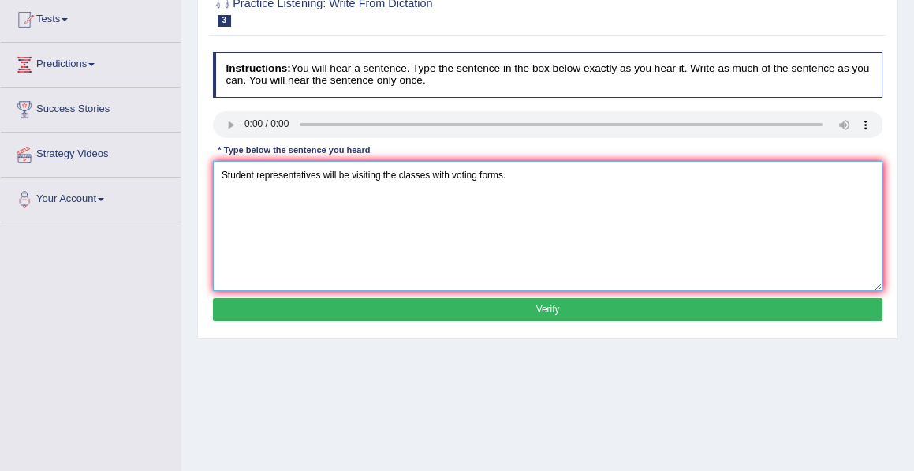
scroll to position [170, 0]
type textarea "Student representatives will be visiting the classes with voting forms."
click at [547, 302] on button "Verify" at bounding box center [548, 309] width 670 height 23
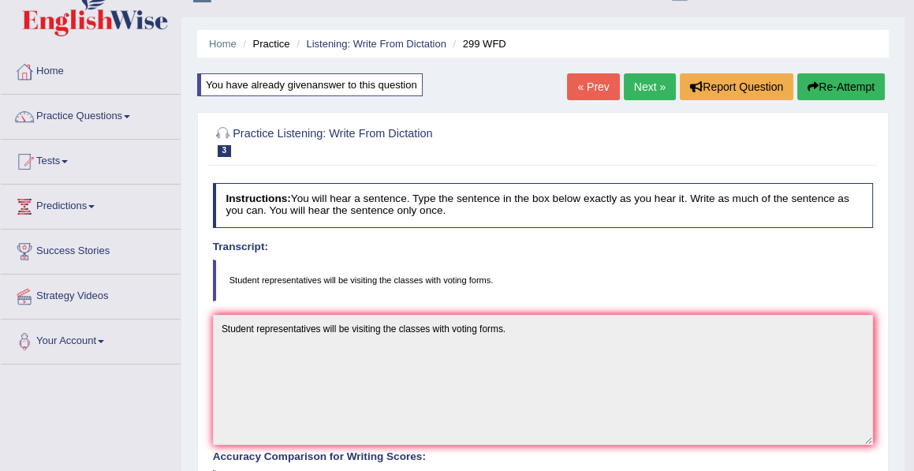
scroll to position [0, 0]
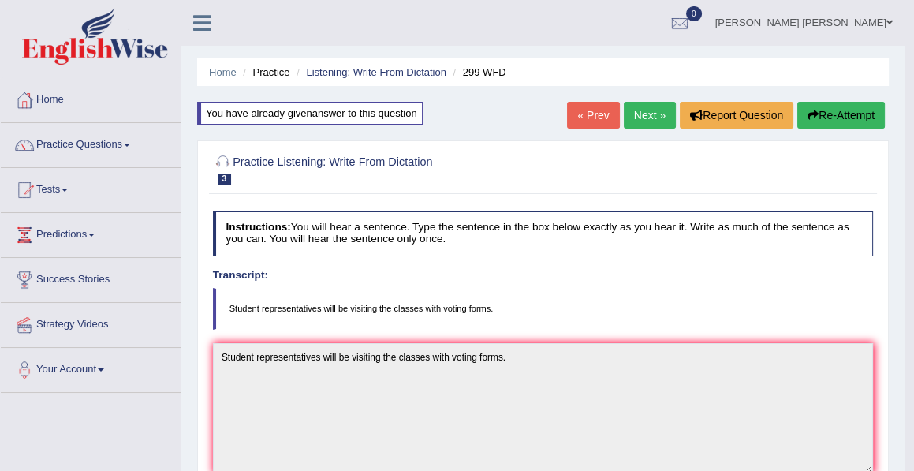
click at [636, 118] on link "Next »" at bounding box center [650, 115] width 52 height 27
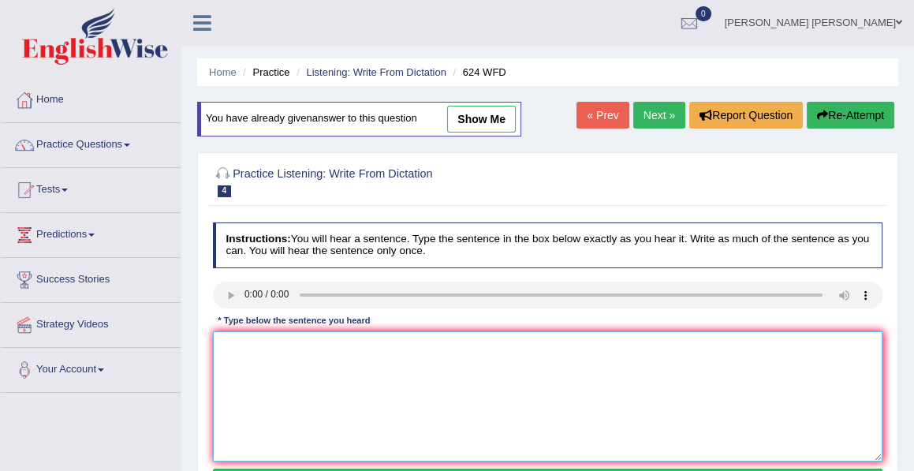
click at [226, 349] on textarea at bounding box center [548, 396] width 670 height 130
click at [219, 357] on textarea at bounding box center [548, 396] width 670 height 130
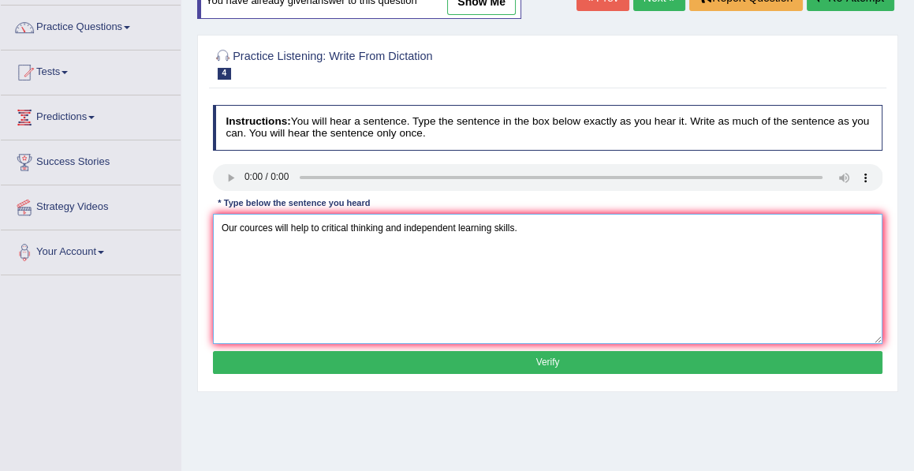
scroll to position [121, 0]
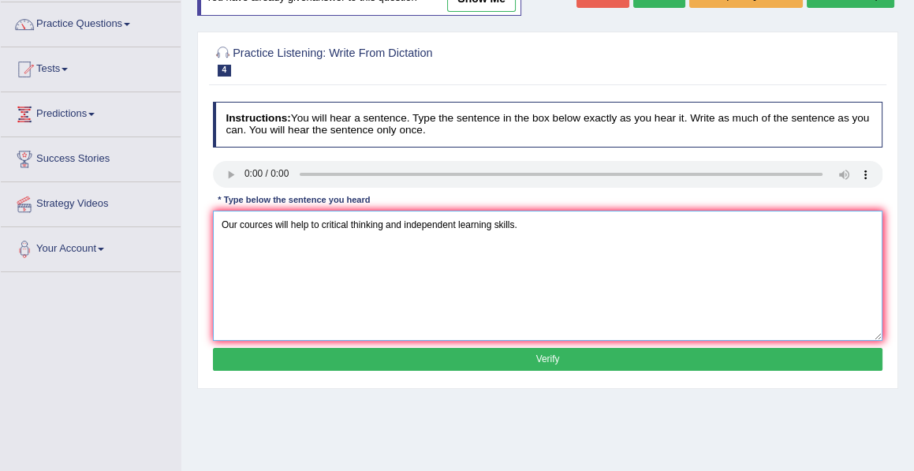
type textarea "Our cources will help to critical thinking and independent learning skills."
click at [543, 354] on button "Verify" at bounding box center [548, 359] width 670 height 23
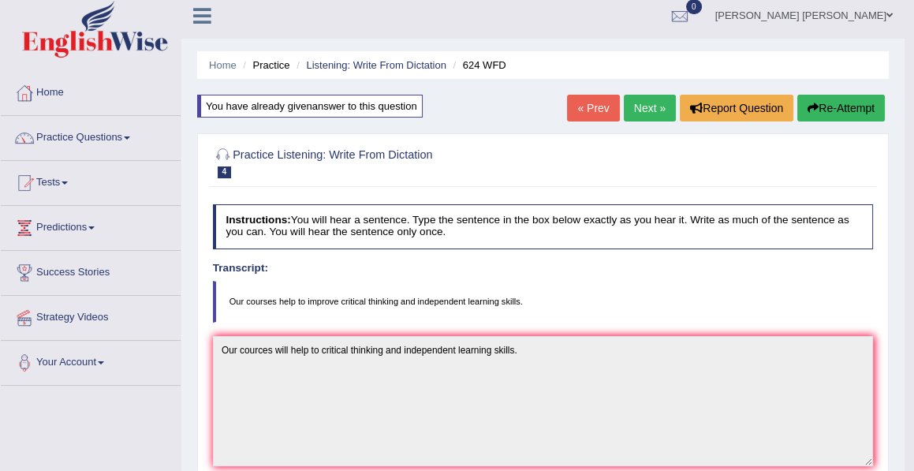
scroll to position [0, 0]
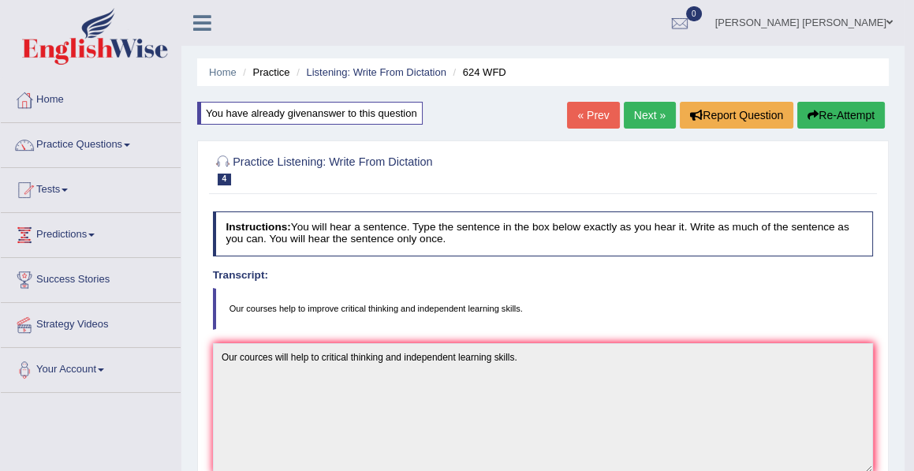
click at [640, 118] on link "Next »" at bounding box center [650, 115] width 52 height 27
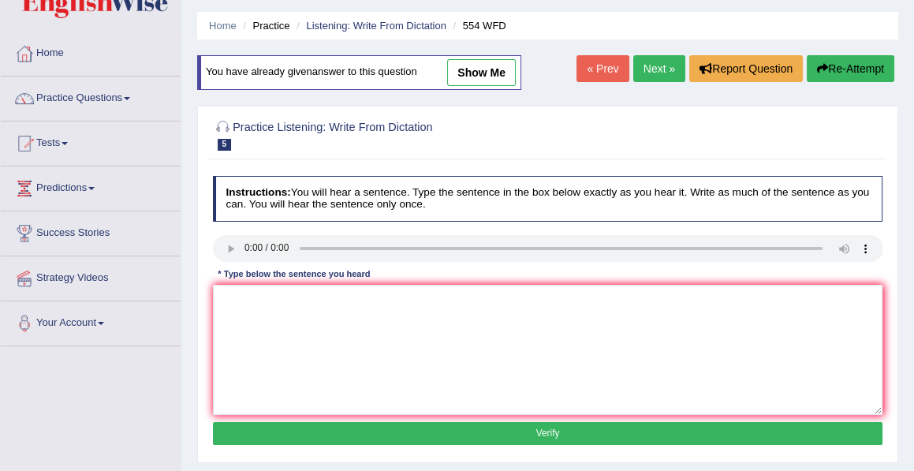
scroll to position [47, 0]
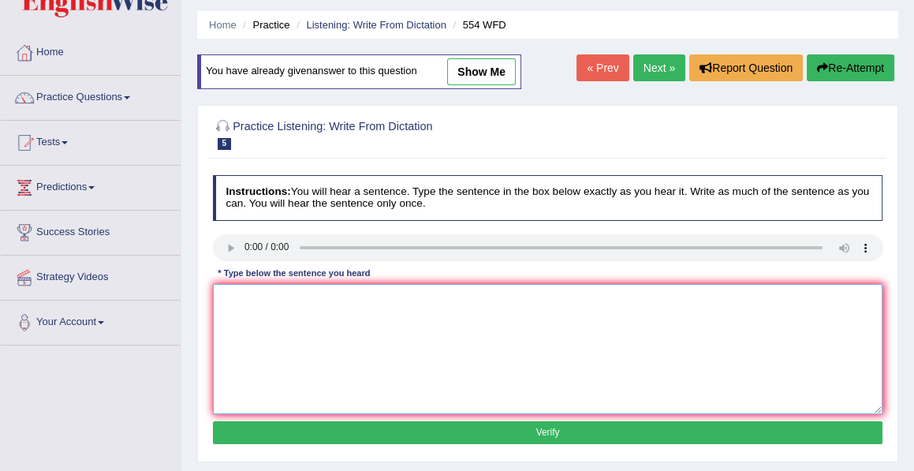
click at [239, 308] on textarea at bounding box center [548, 349] width 670 height 130
type textarea "We are able to work in a team."
click at [547, 431] on button "Verify" at bounding box center [548, 432] width 670 height 23
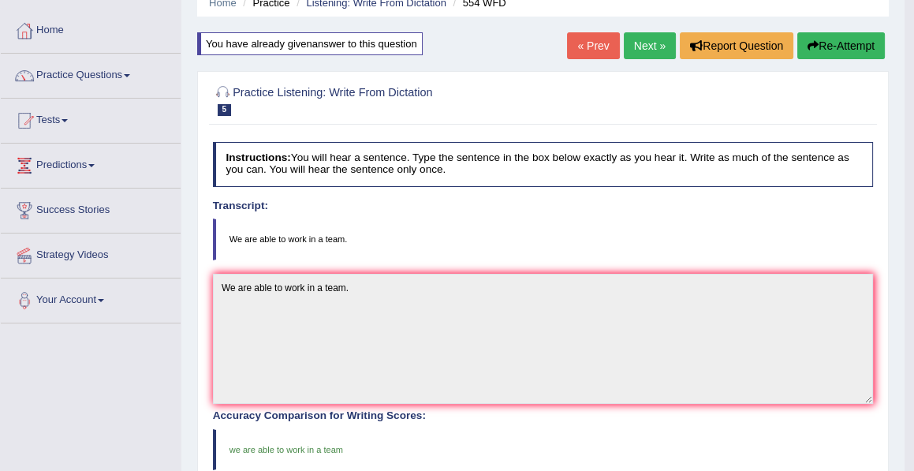
scroll to position [0, 0]
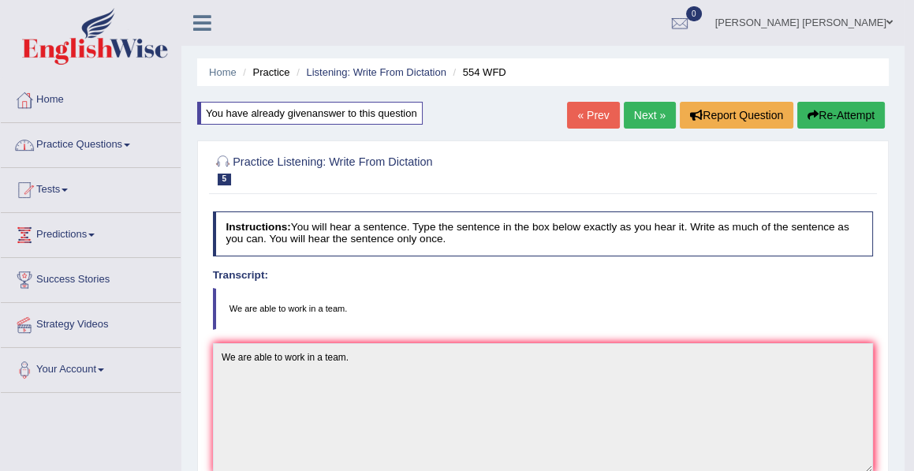
click at [93, 138] on link "Practice Questions" at bounding box center [91, 142] width 180 height 39
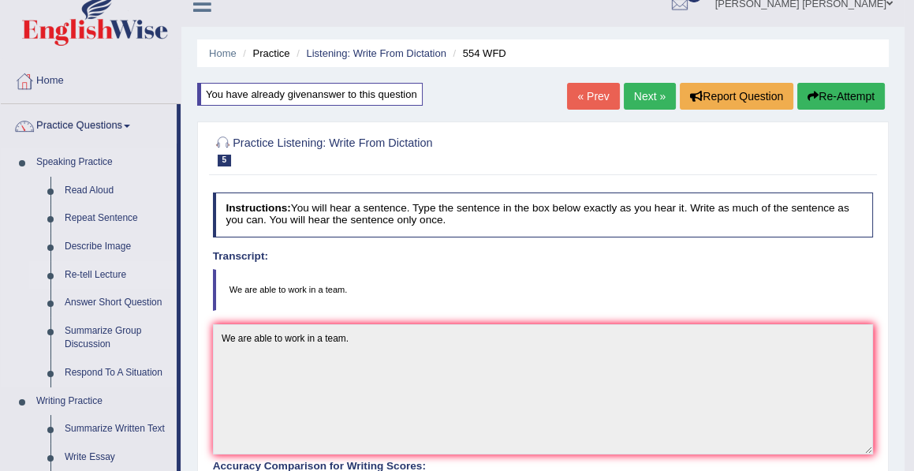
scroll to position [22, 0]
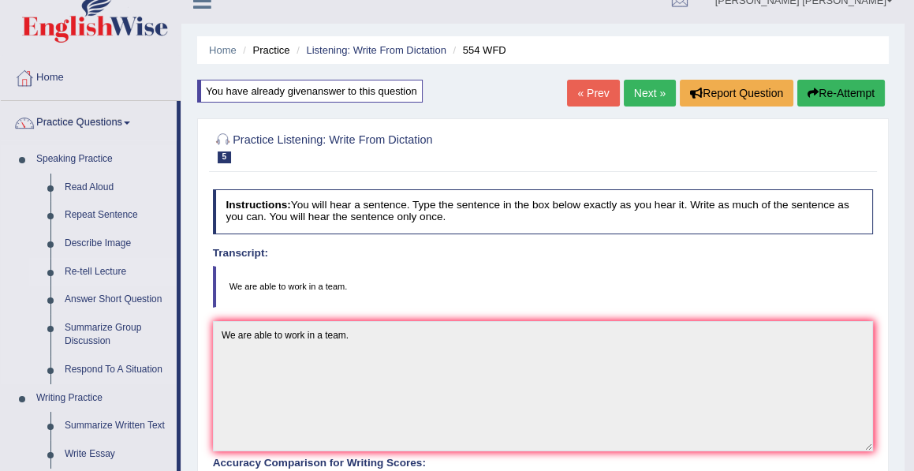
click at [80, 272] on link "Re-tell Lecture" at bounding box center [117, 272] width 119 height 28
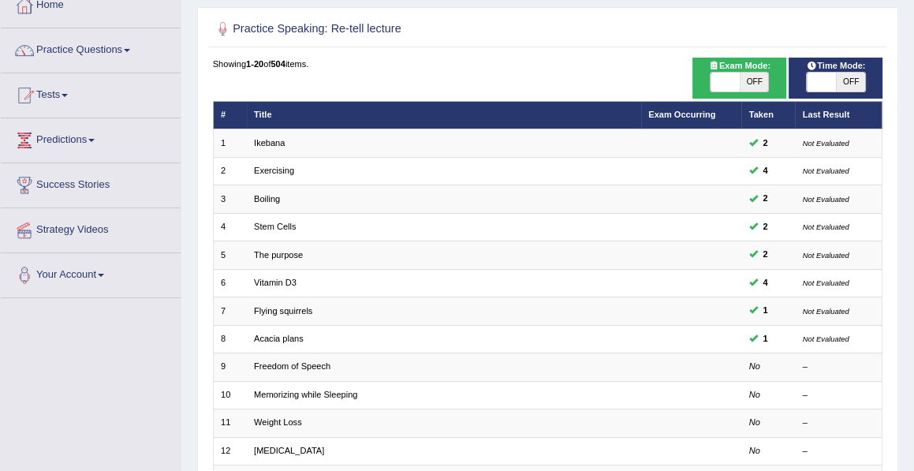
scroll to position [95, 0]
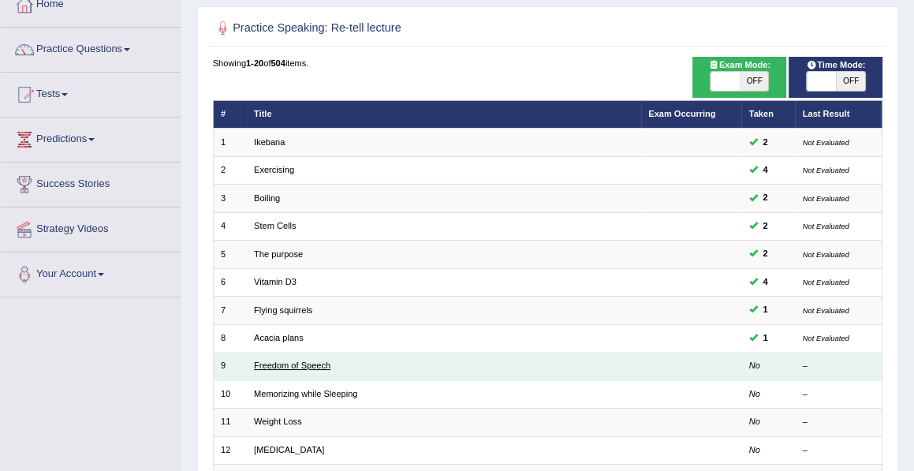
click at [296, 360] on link "Freedom of Speech" at bounding box center [292, 364] width 77 height 9
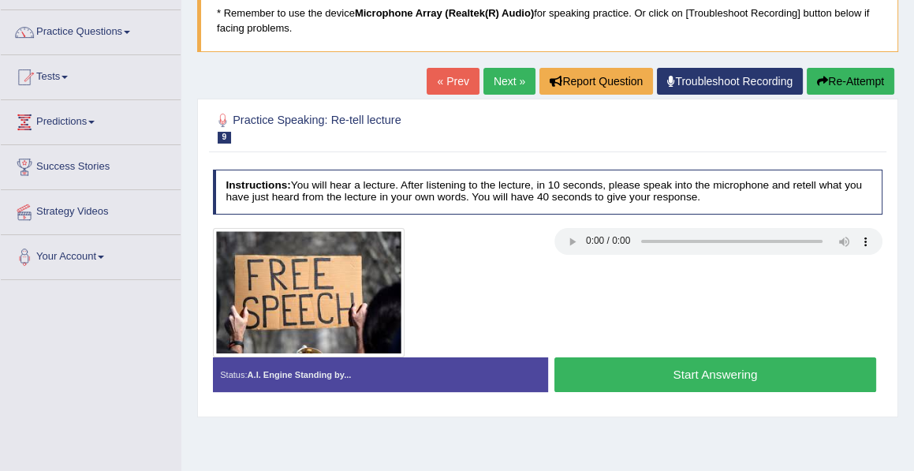
scroll to position [118, 0]
